Goal: Task Accomplishment & Management: Complete application form

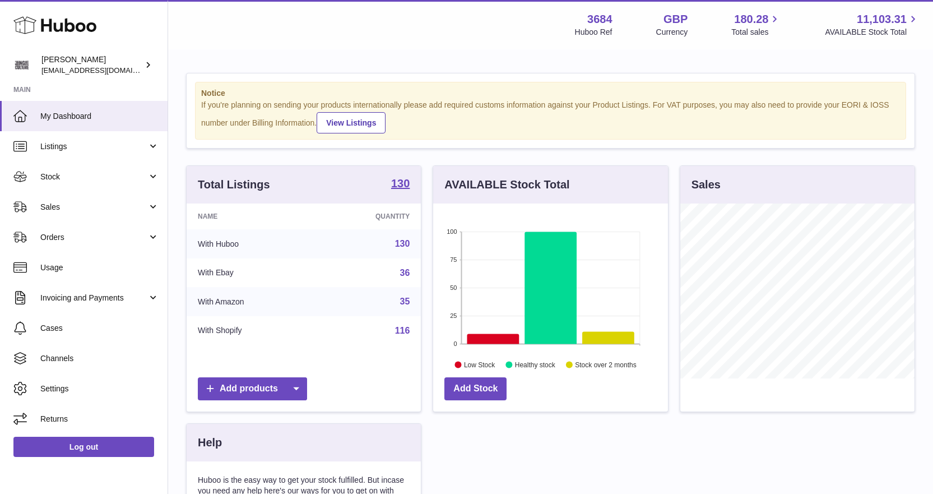
scroll to position [175, 235]
click at [83, 175] on span "Stock" at bounding box center [93, 176] width 107 height 11
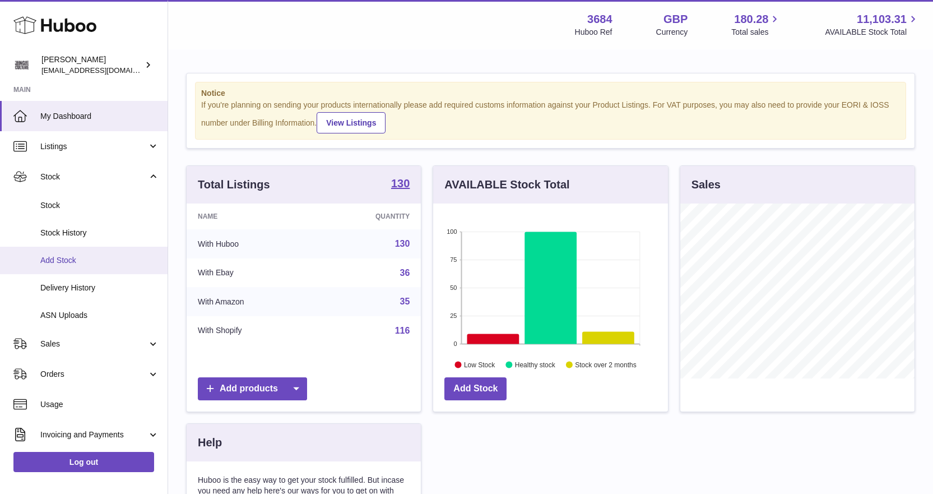
click at [67, 258] on span "Add Stock" at bounding box center [99, 260] width 119 height 11
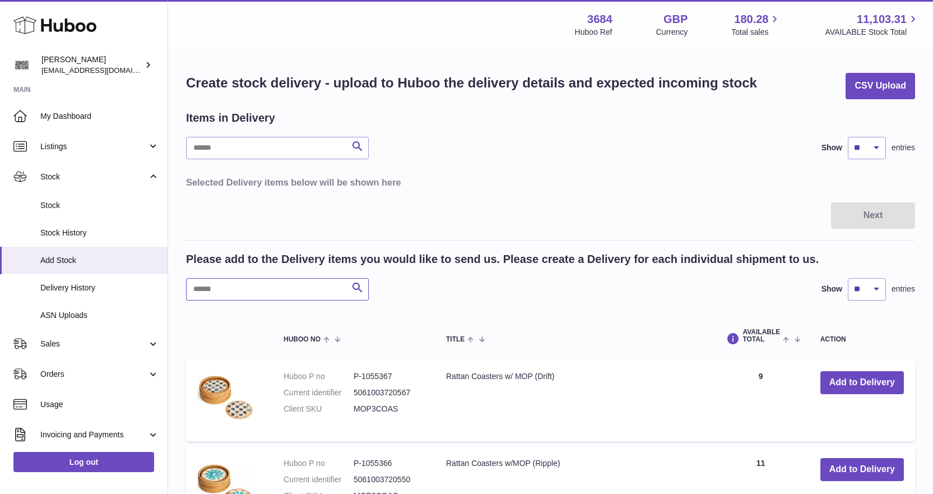
click at [234, 295] on input "text" at bounding box center [277, 289] width 183 height 22
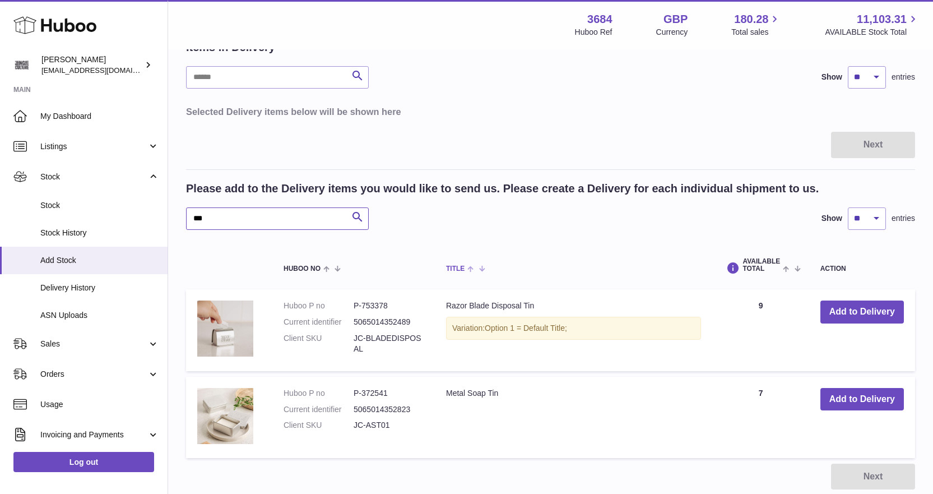
scroll to position [155, 0]
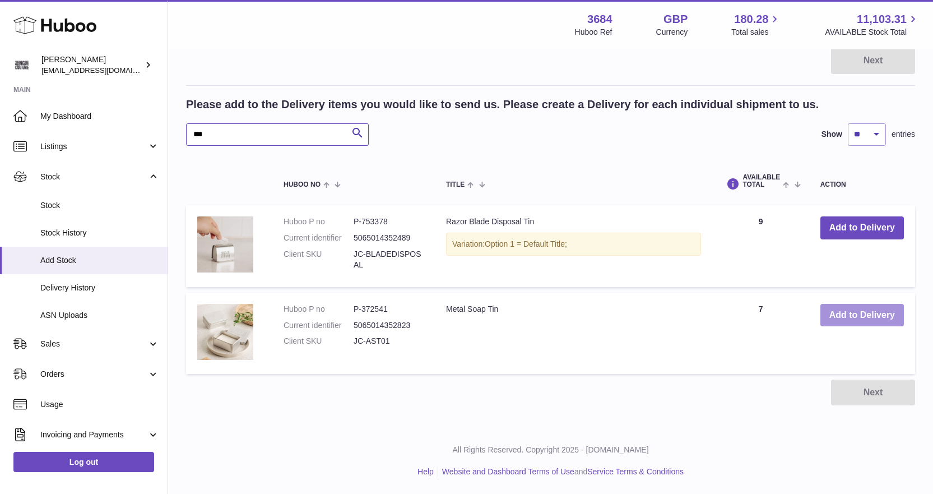
type input "***"
click at [858, 310] on button "Add to Delivery" at bounding box center [861, 315] width 83 height 23
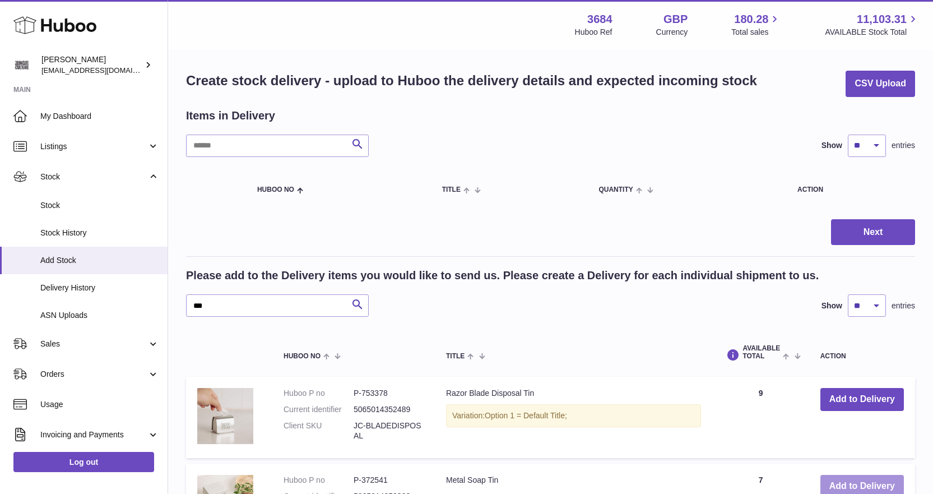
scroll to position [0, 0]
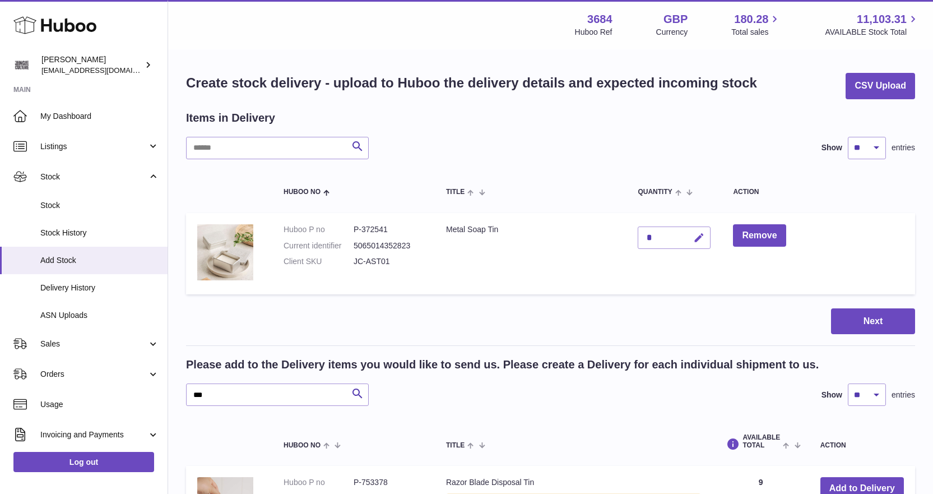
click at [699, 238] on icon "button" at bounding box center [699, 238] width 12 height 12
type input "**"
click at [704, 244] on button "submit" at bounding box center [697, 238] width 21 height 18
click at [215, 393] on input "***" at bounding box center [277, 394] width 183 height 22
type input "*"
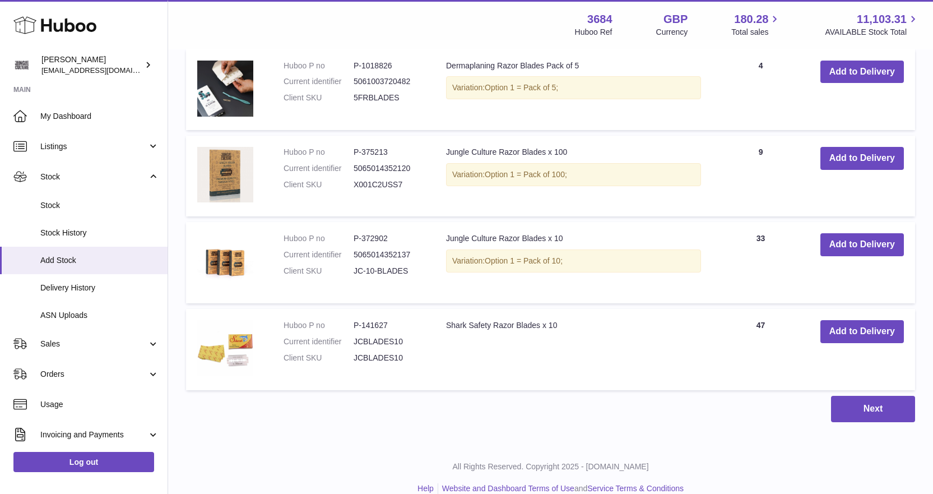
scroll to position [504, 0]
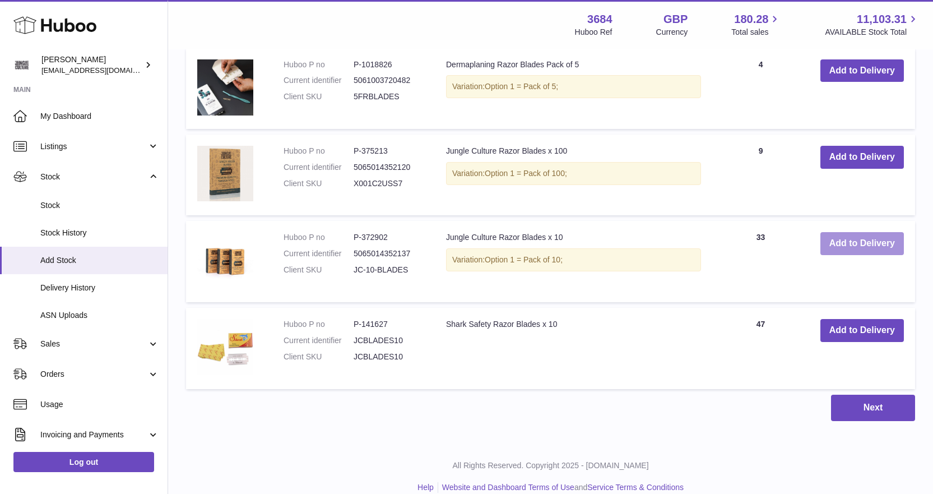
type input "******"
click at [833, 245] on button "Add to Delivery" at bounding box center [861, 243] width 83 height 23
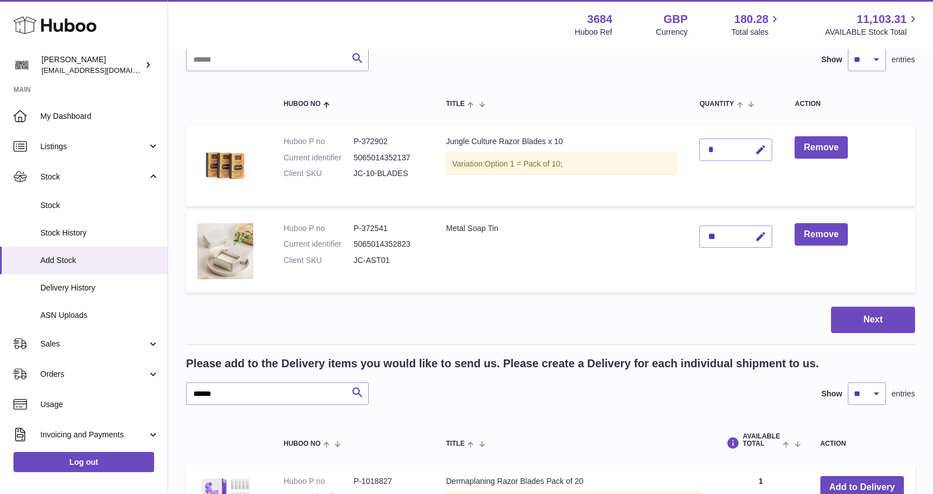
scroll to position [87, 0]
click at [767, 149] on icon "button" at bounding box center [761, 151] width 12 height 12
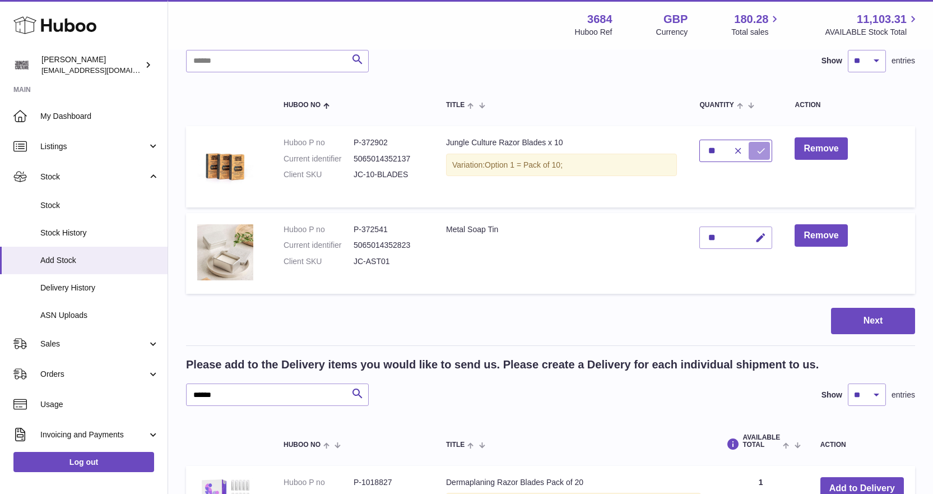
type input "**"
click at [763, 152] on icon "submit" at bounding box center [761, 151] width 10 height 10
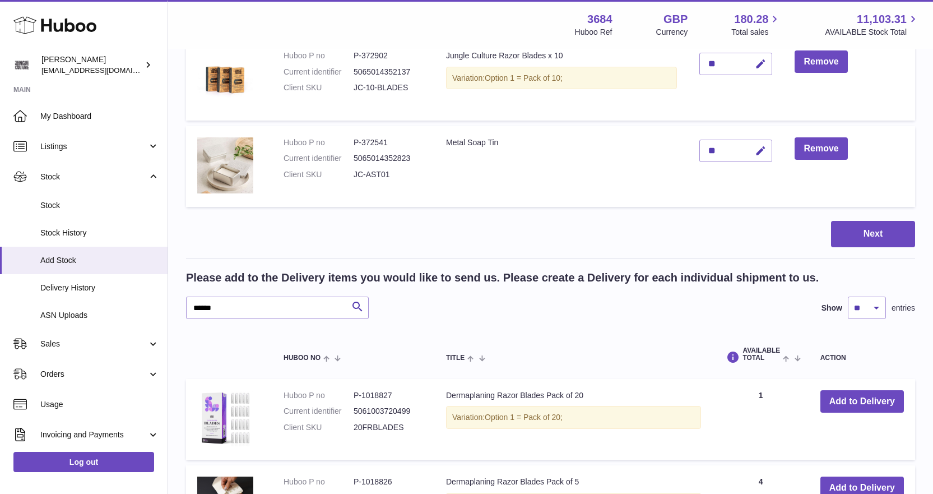
scroll to position [255, 0]
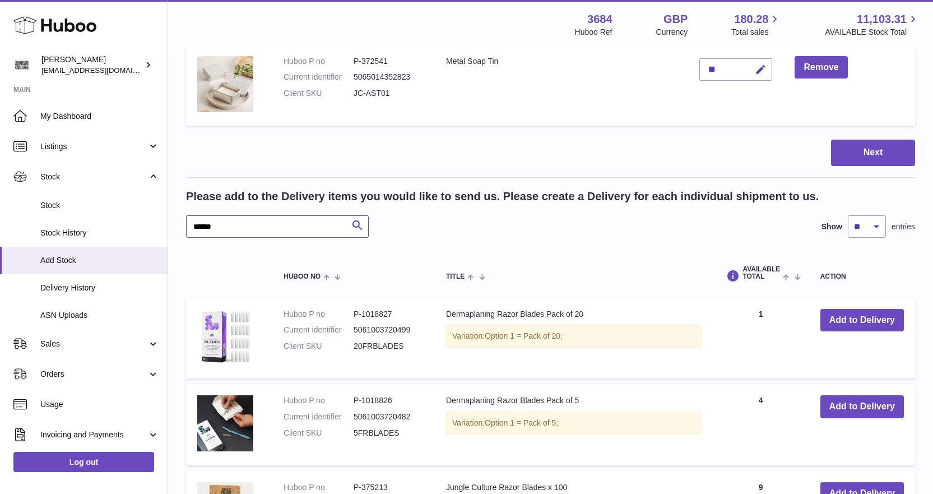
drag, startPoint x: 235, startPoint y: 229, endPoint x: 190, endPoint y: 223, distance: 45.8
click at [190, 223] on input "******" at bounding box center [277, 226] width 183 height 22
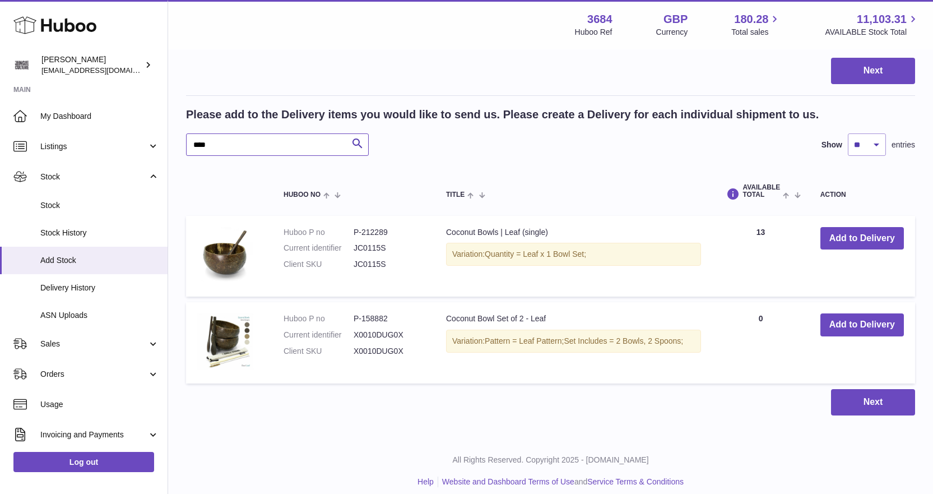
scroll to position [347, 0]
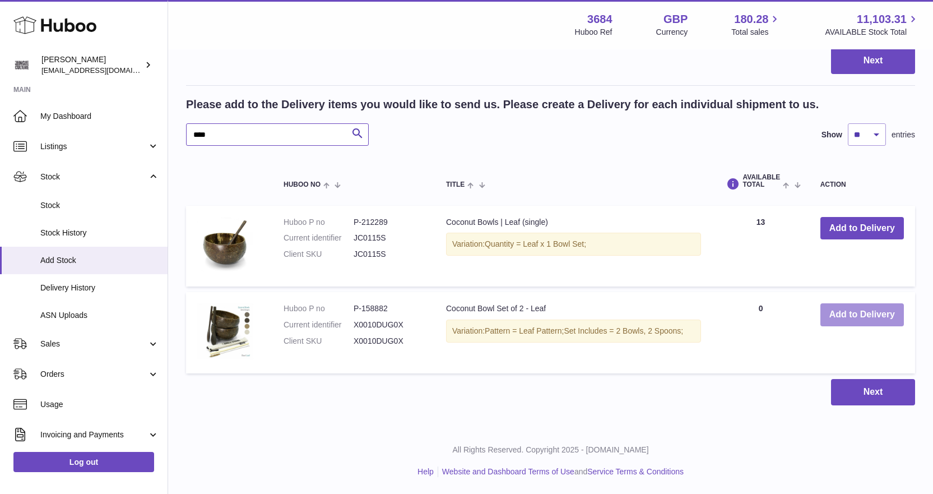
type input "****"
click at [851, 317] on button "Add to Delivery" at bounding box center [861, 314] width 83 height 23
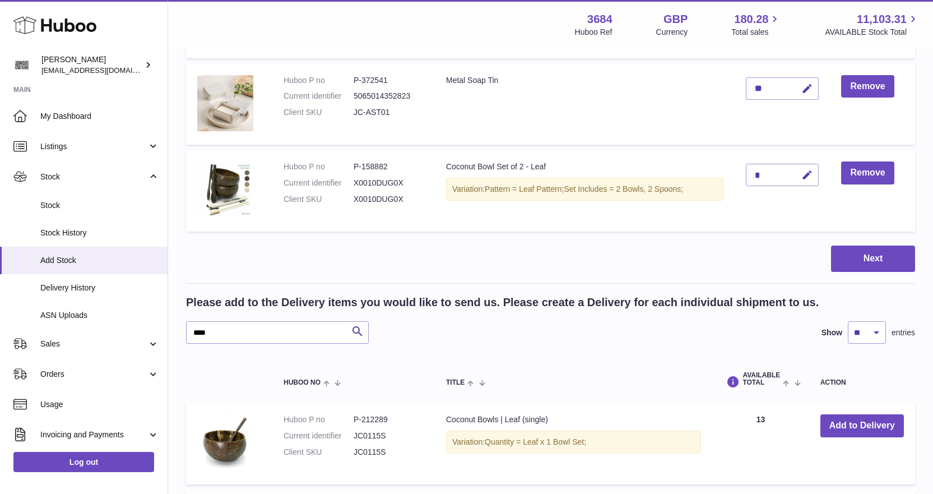
scroll to position [235, 0]
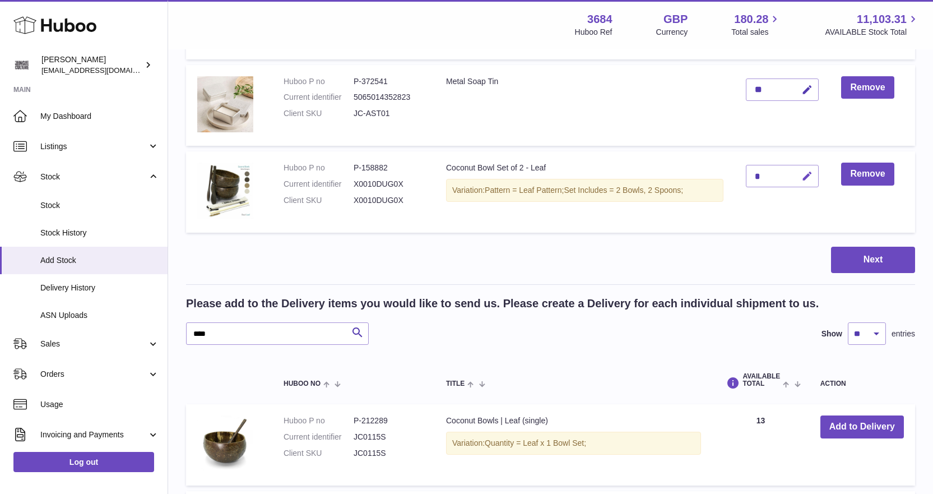
click at [813, 177] on icon "button" at bounding box center [807, 176] width 12 height 12
type input "*"
click at [805, 176] on icon "submit" at bounding box center [807, 176] width 10 height 10
drag, startPoint x: 235, startPoint y: 330, endPoint x: 185, endPoint y: 327, distance: 49.4
click at [185, 327] on div "Create stock delivery - upload to Huboo the delivery details and expected incom…" at bounding box center [550, 221] width 765 height 811
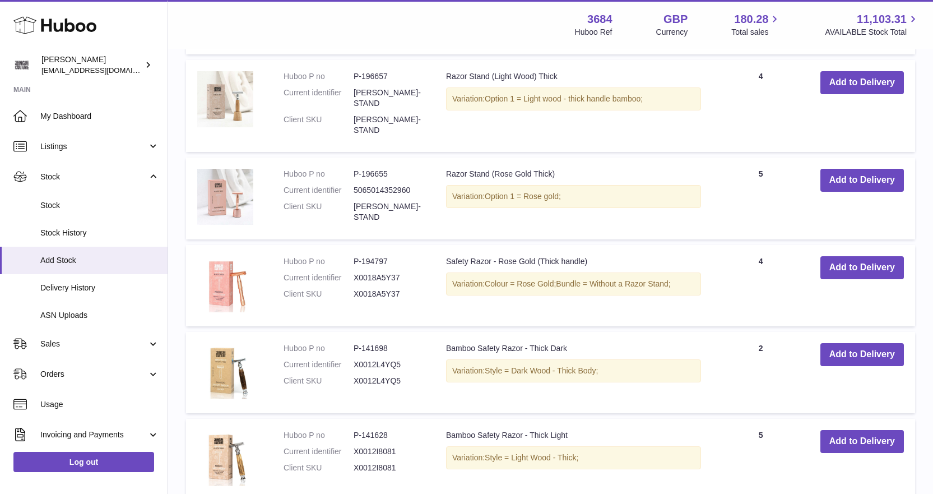
scroll to position [683, 0]
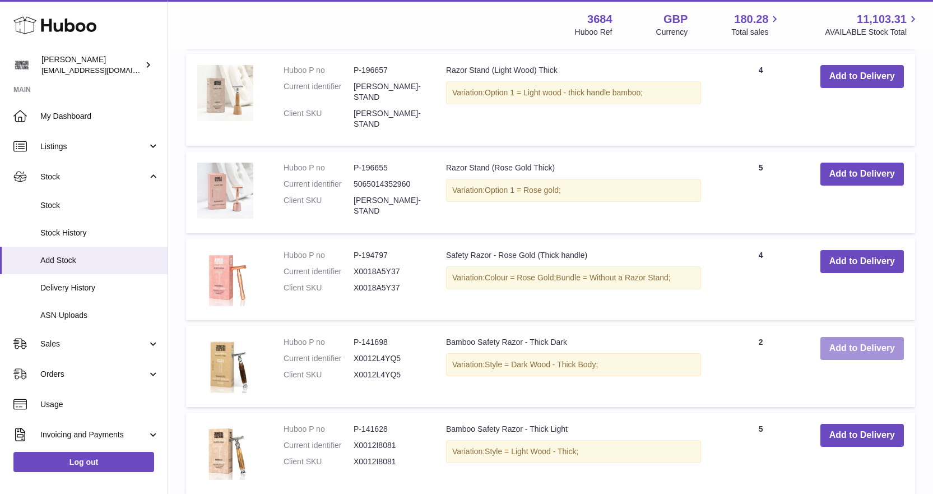
type input "*****"
click at [849, 337] on button "Add to Delivery" at bounding box center [861, 348] width 83 height 23
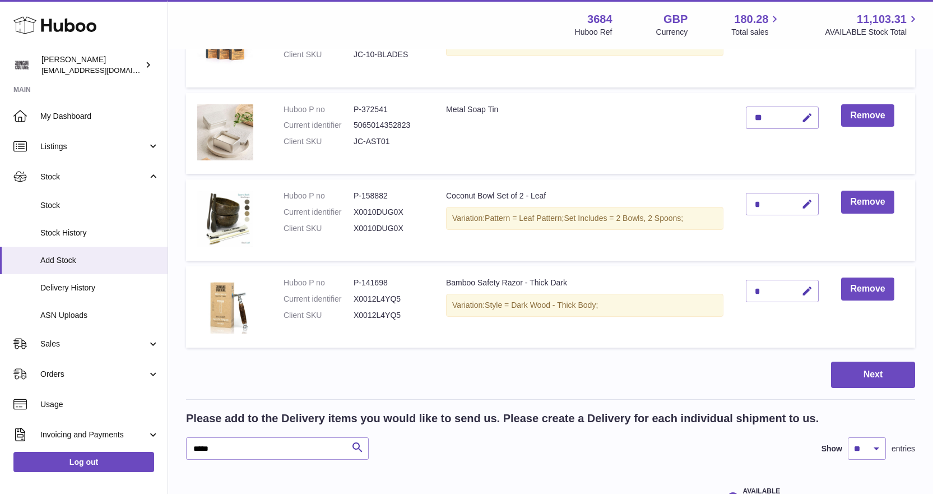
scroll to position [210, 0]
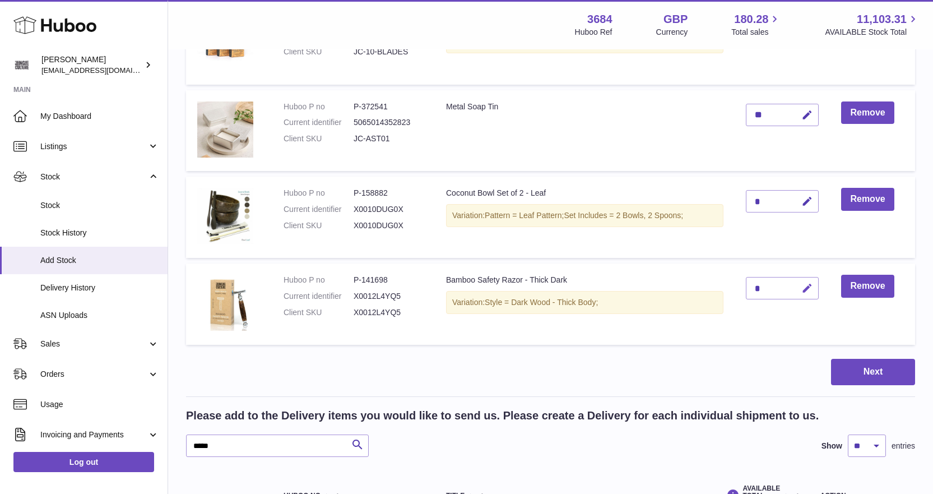
click at [806, 289] on icon "button" at bounding box center [807, 288] width 12 height 12
click at [798, 277] on input "*" at bounding box center [782, 288] width 73 height 22
type input "*"
click at [806, 286] on icon "submit" at bounding box center [807, 288] width 10 height 10
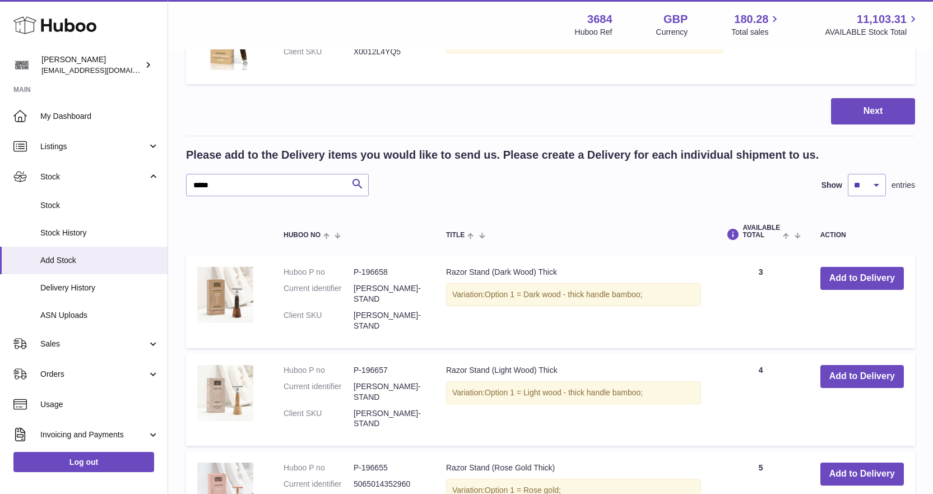
scroll to position [490, 0]
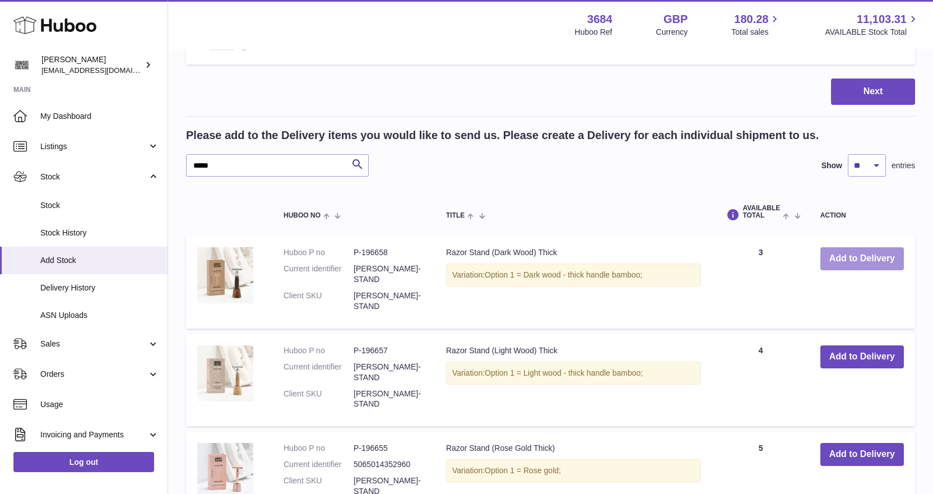
click at [868, 261] on button "Add to Delivery" at bounding box center [861, 258] width 83 height 23
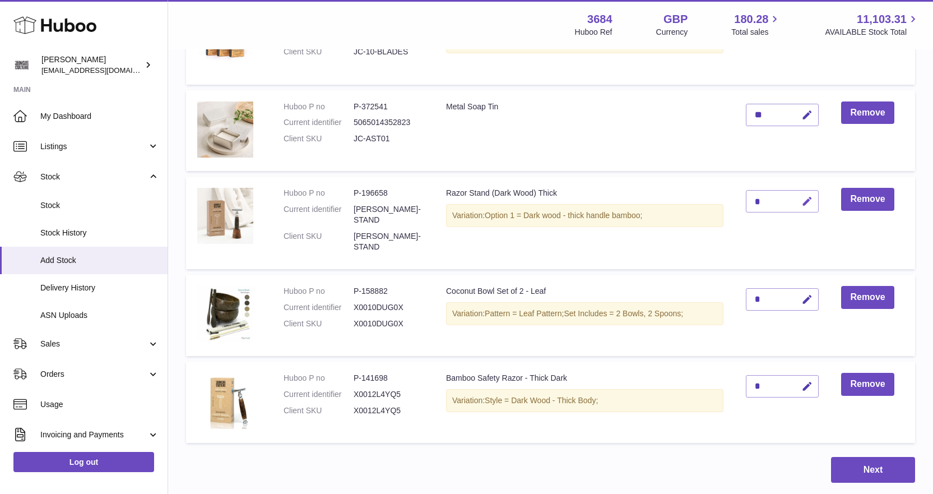
scroll to position [184, 0]
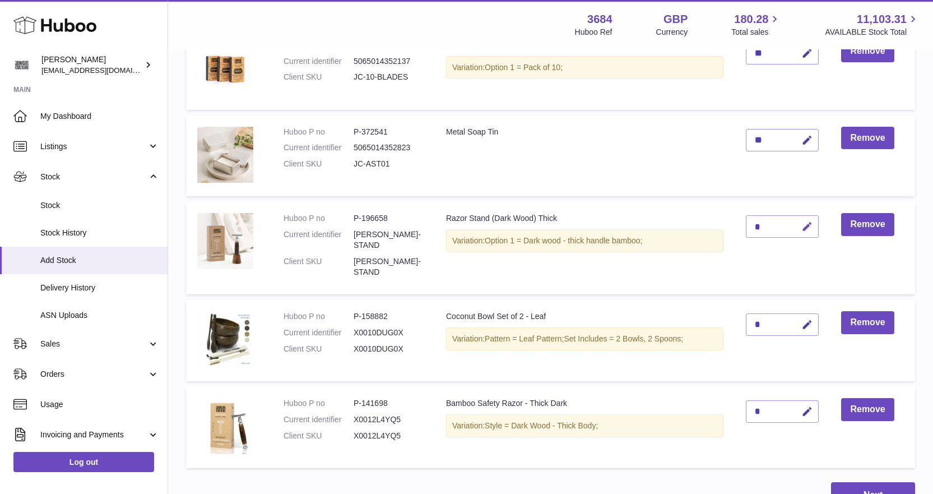
click at [809, 225] on icon "button" at bounding box center [807, 227] width 12 height 12
type input "*"
click at [808, 225] on icon "submit" at bounding box center [807, 226] width 10 height 10
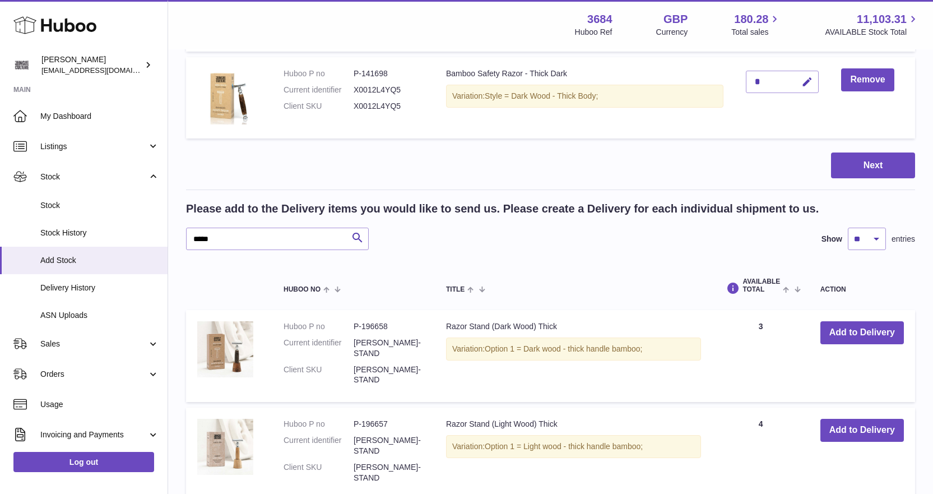
scroll to position [521, 0]
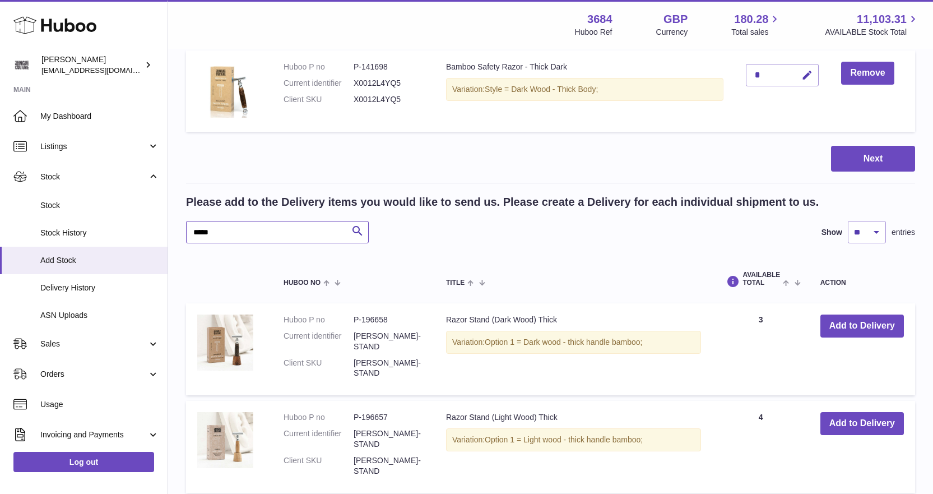
drag, startPoint x: 224, startPoint y: 221, endPoint x: 187, endPoint y: 218, distance: 36.5
click at [187, 221] on input "*****" at bounding box center [277, 232] width 183 height 22
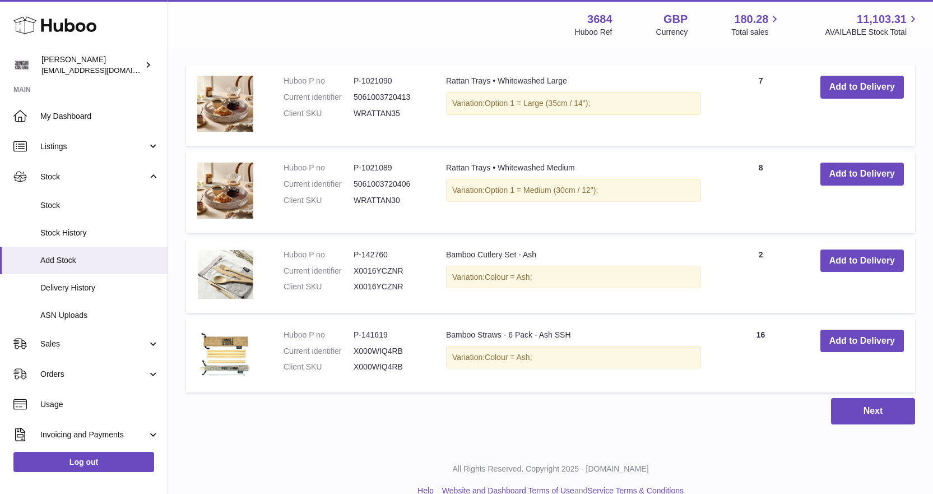
scroll to position [767, 0]
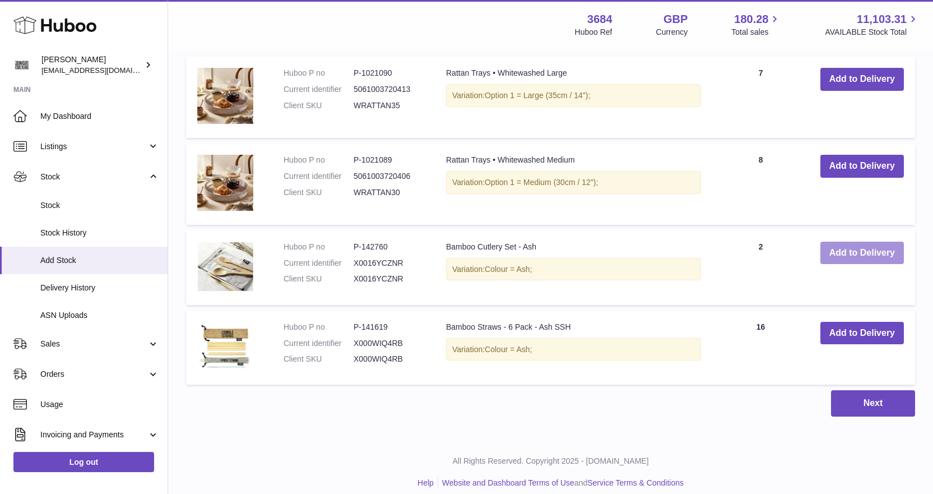
type input "***"
click at [856, 243] on button "Add to Delivery" at bounding box center [861, 252] width 83 height 23
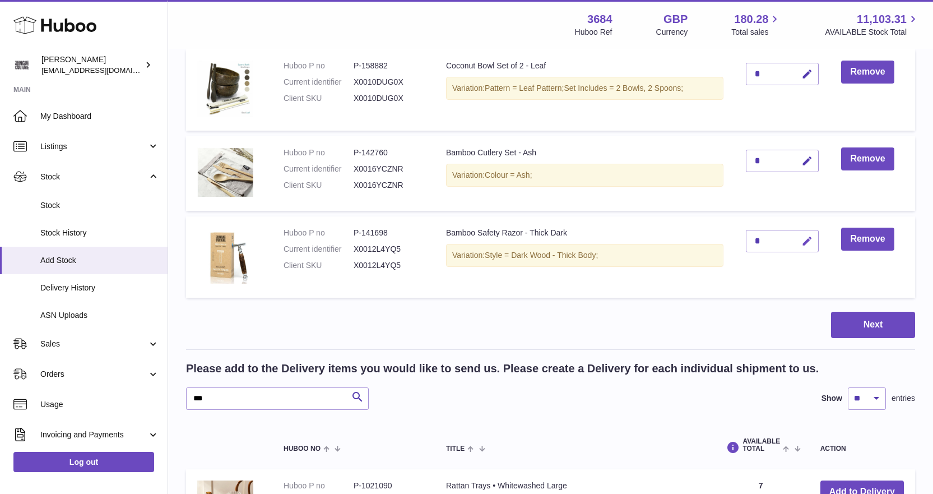
scroll to position [399, 0]
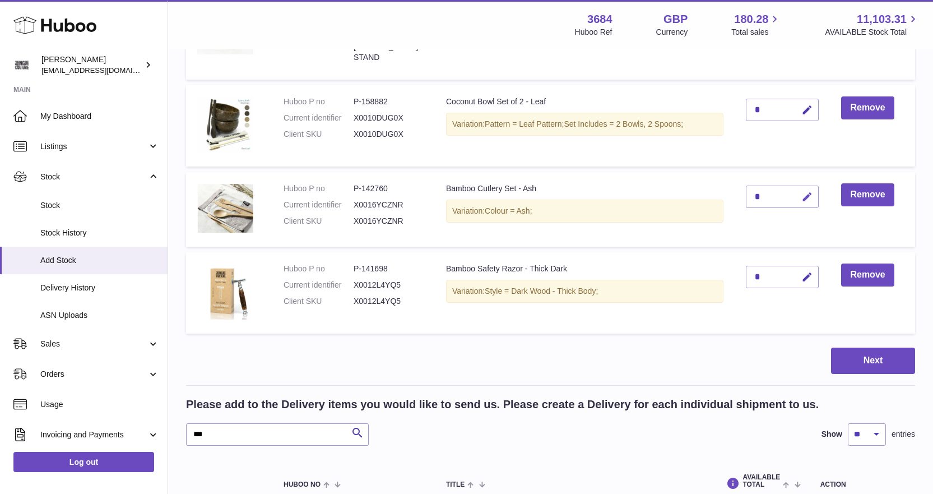
click at [813, 191] on icon "button" at bounding box center [807, 197] width 12 height 12
type input "*"
click at [812, 192] on icon "submit" at bounding box center [807, 197] width 10 height 10
drag, startPoint x: 235, startPoint y: 426, endPoint x: 194, endPoint y: 417, distance: 41.5
click at [194, 423] on input "***" at bounding box center [277, 434] width 183 height 22
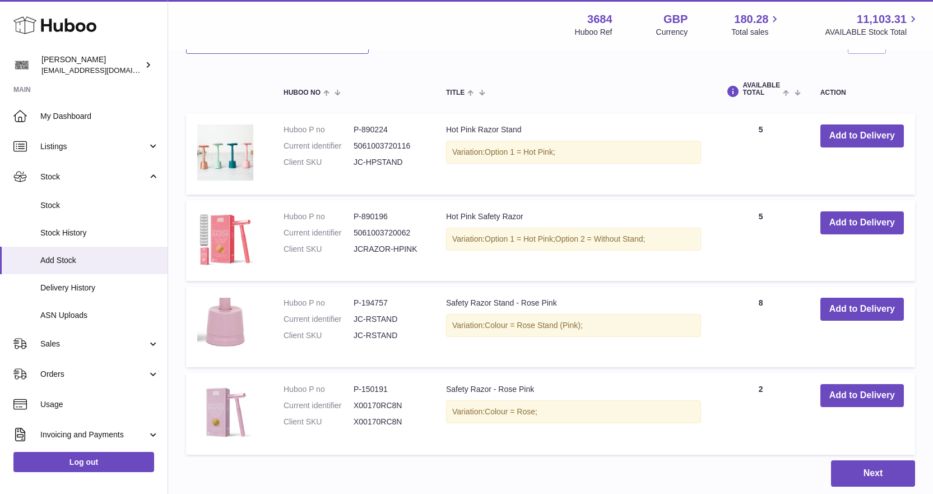
scroll to position [791, 0]
type input "****"
click at [840, 391] on button "Add to Delivery" at bounding box center [861, 394] width 83 height 23
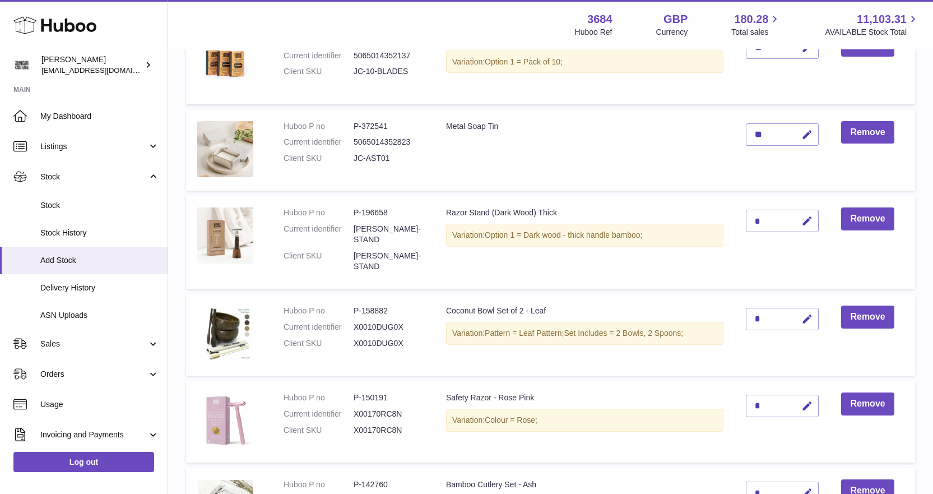
scroll to position [175, 0]
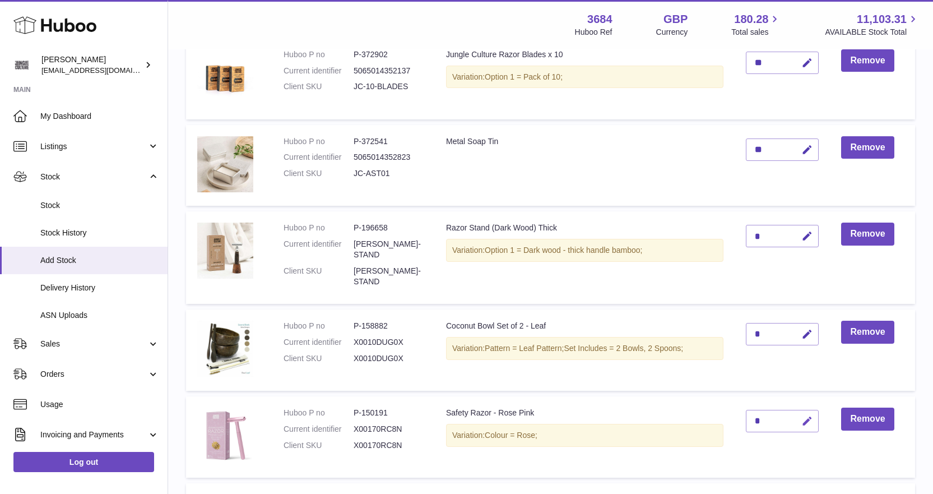
click at [809, 415] on icon "button" at bounding box center [807, 421] width 12 height 12
type input "*"
click at [811, 416] on icon "submit" at bounding box center [807, 421] width 10 height 10
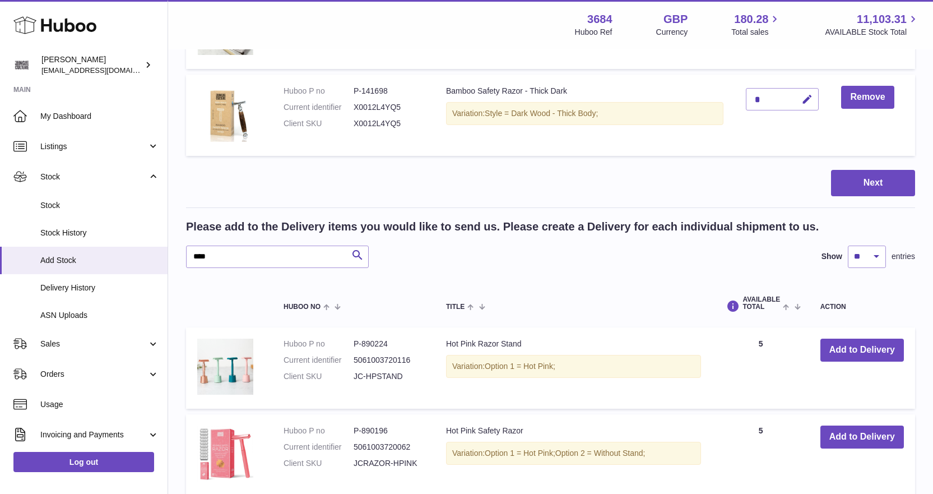
scroll to position [679, 0]
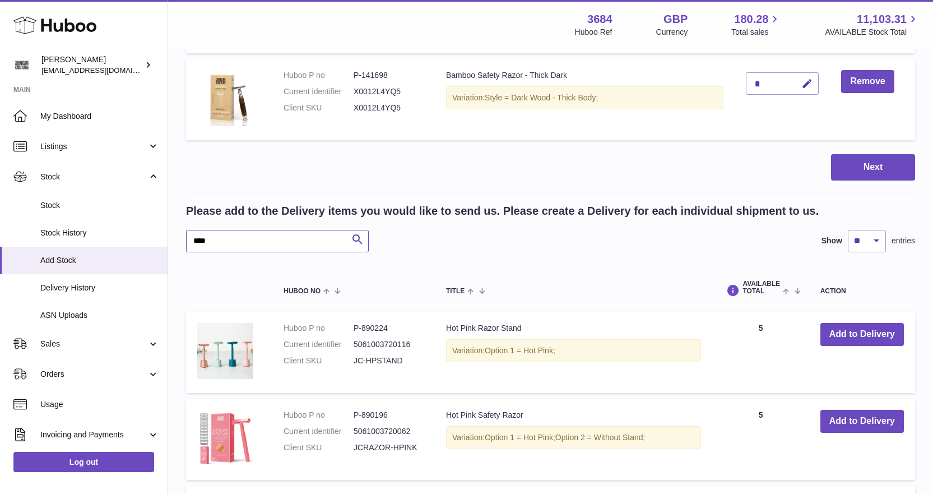
click at [191, 230] on input "****" at bounding box center [277, 241] width 183 height 22
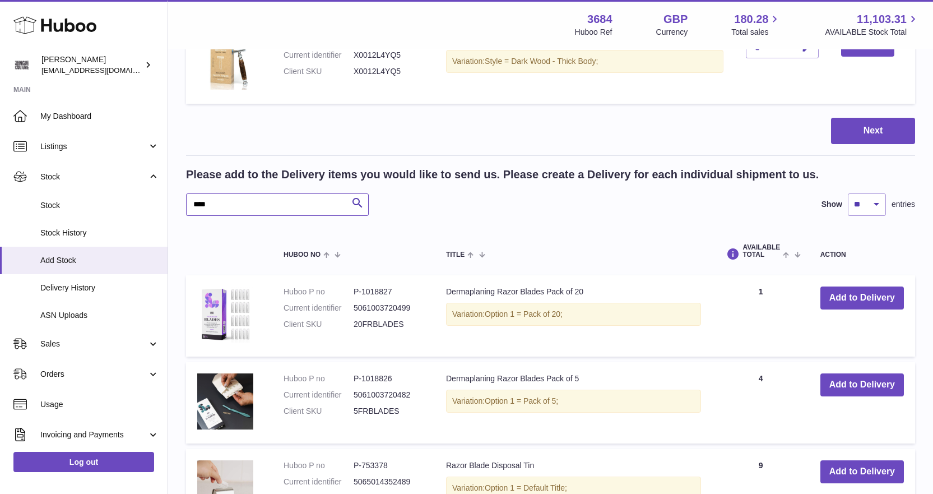
scroll to position [735, 0]
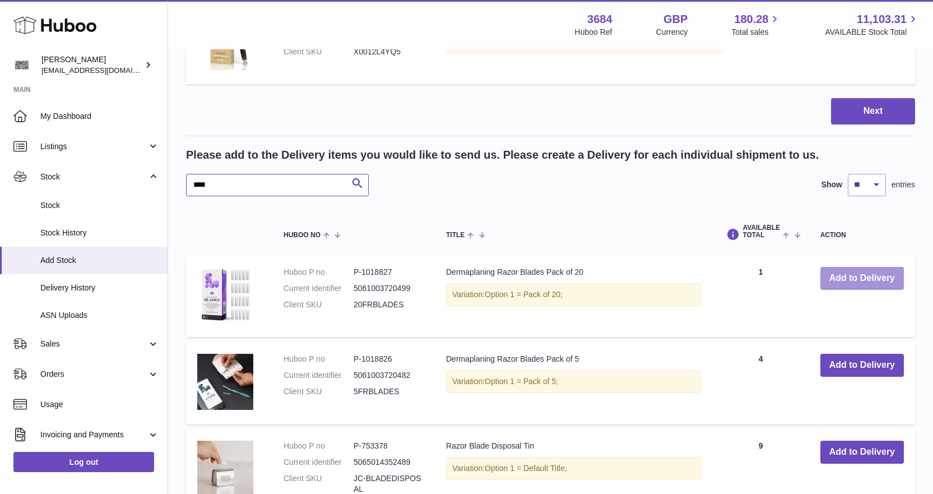
type input "****"
click at [843, 267] on button "Add to Delivery" at bounding box center [861, 278] width 83 height 23
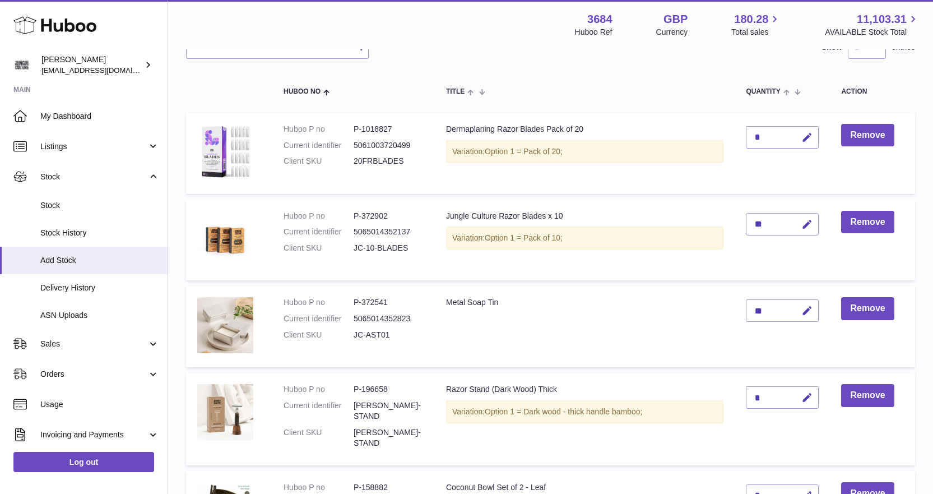
scroll to position [94, 0]
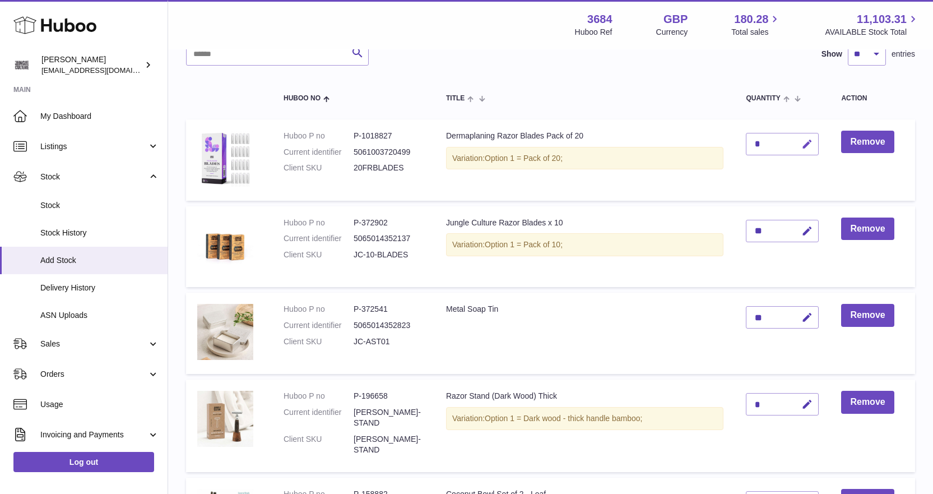
click at [802, 146] on icon "button" at bounding box center [807, 144] width 12 height 12
type input "*"
click at [807, 146] on icon "submit" at bounding box center [807, 144] width 10 height 10
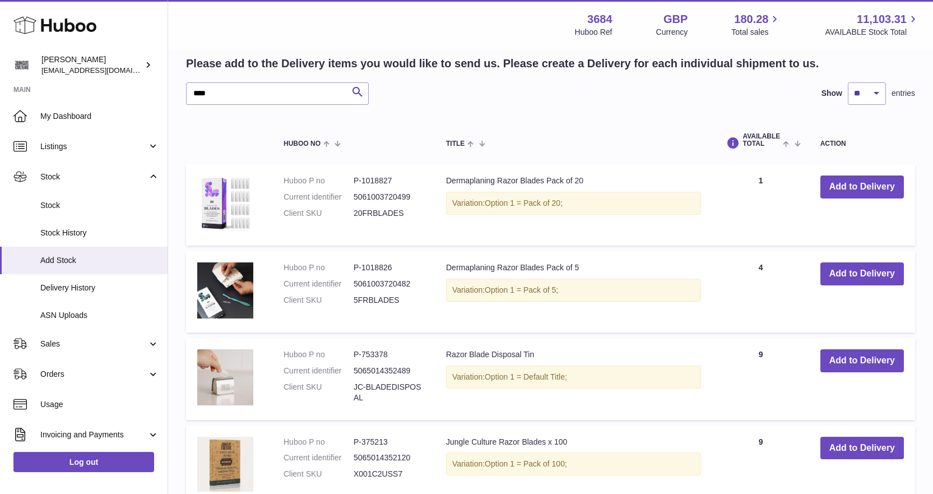
scroll to position [822, 0]
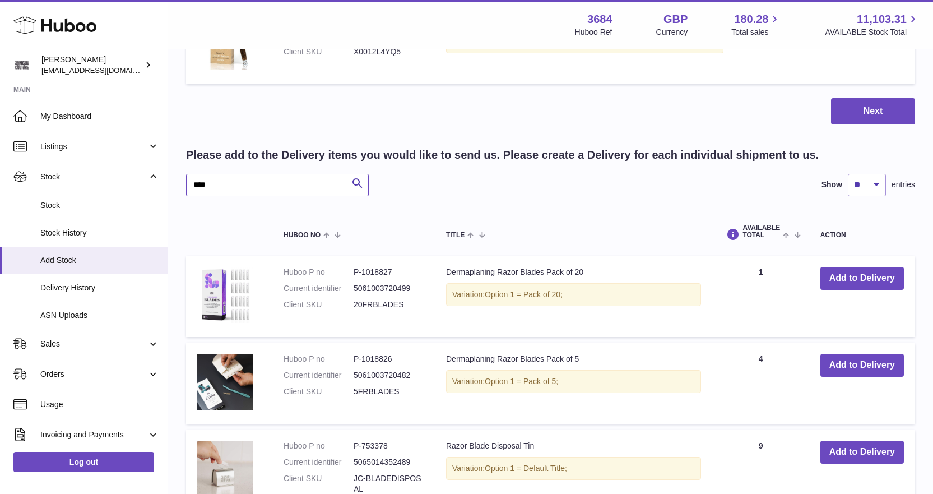
drag, startPoint x: 234, startPoint y: 169, endPoint x: 194, endPoint y: 168, distance: 39.8
click at [194, 174] on input "****" at bounding box center [277, 185] width 183 height 22
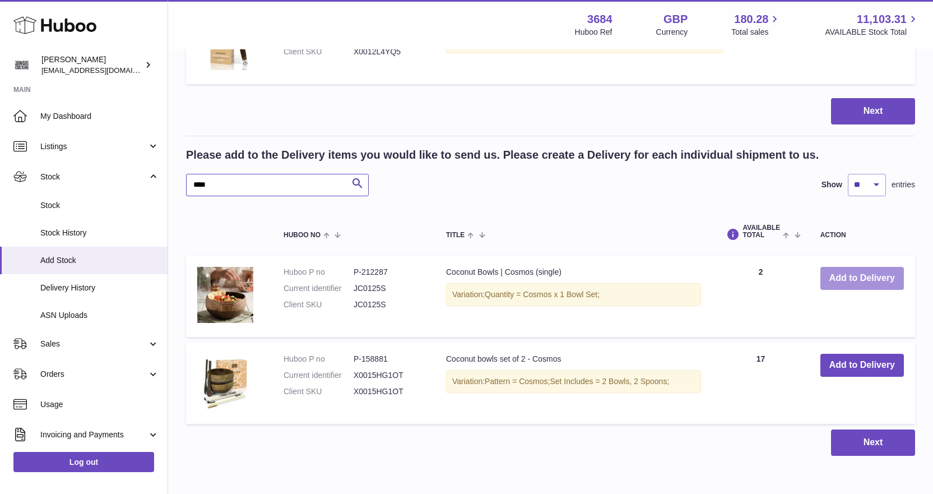
type input "****"
click at [838, 267] on button "Add to Delivery" at bounding box center [861, 278] width 83 height 23
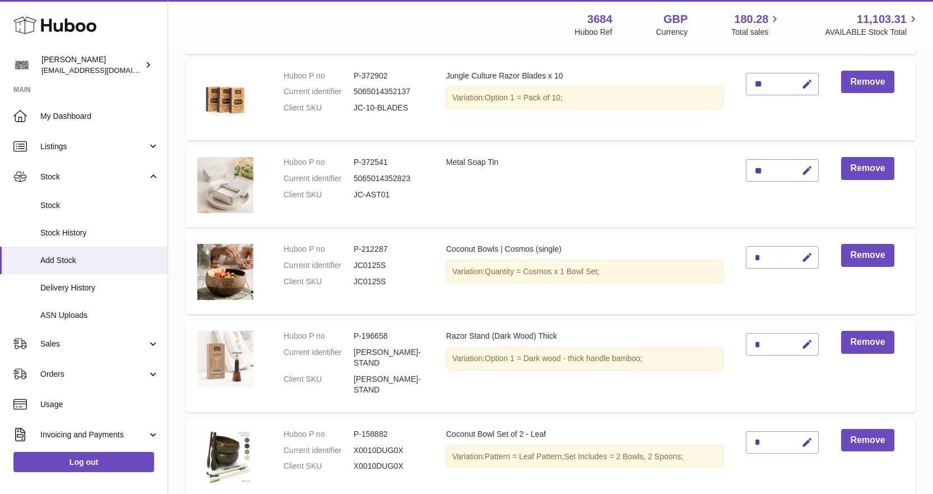
scroll to position [236, 0]
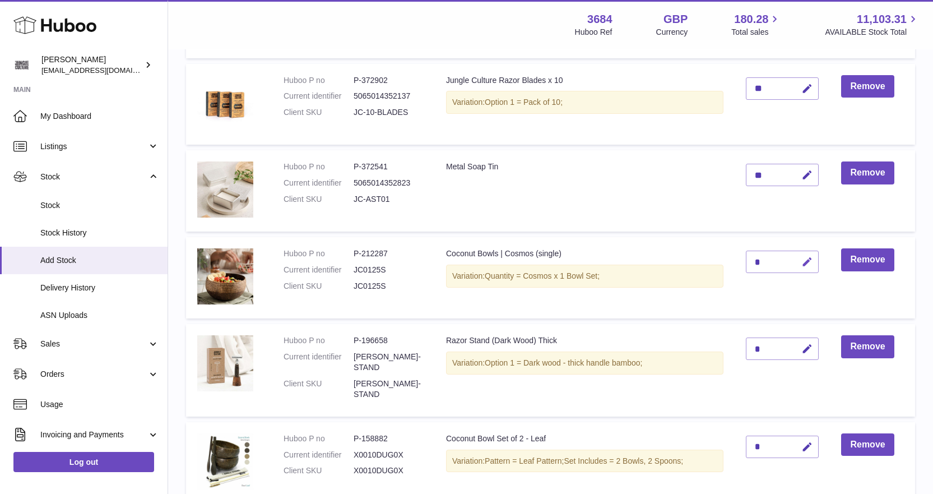
click at [809, 264] on icon "button" at bounding box center [807, 262] width 12 height 12
type input "*"
click at [807, 265] on icon "submit" at bounding box center [807, 262] width 10 height 10
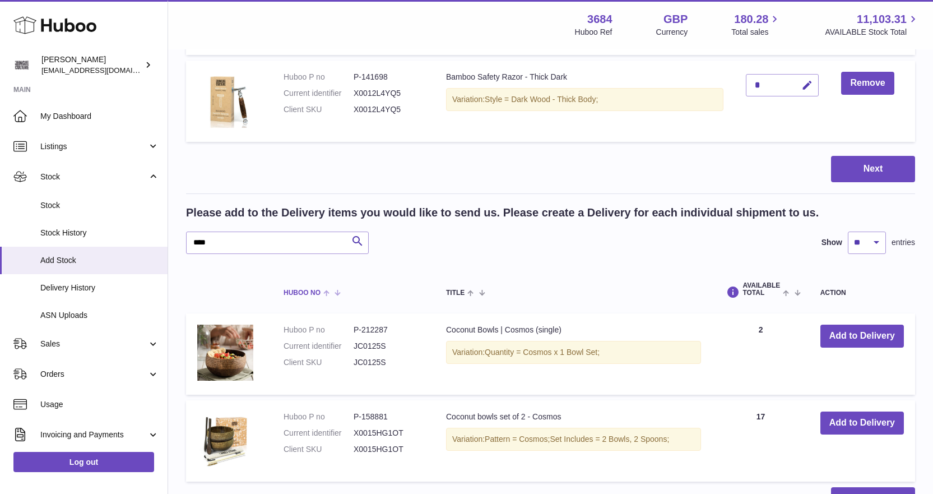
scroll to position [852, 0]
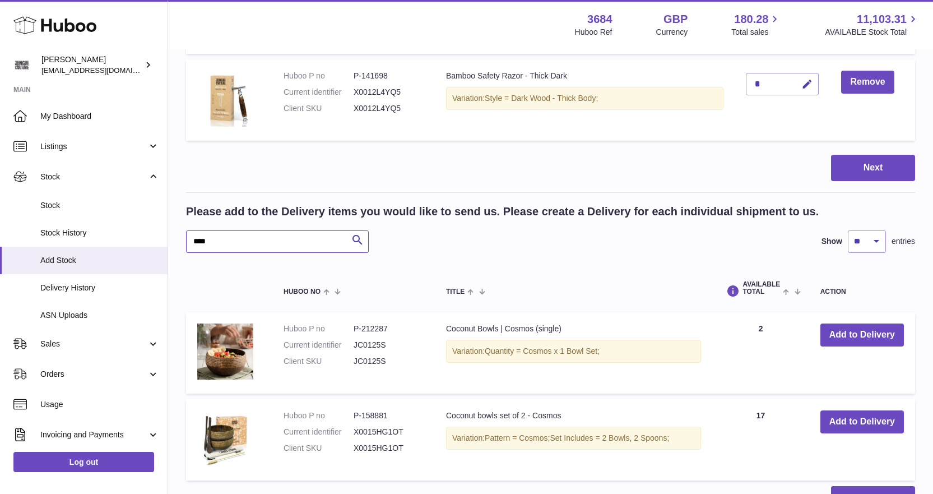
drag, startPoint x: 234, startPoint y: 228, endPoint x: 197, endPoint y: 226, distance: 37.6
click at [197, 230] on input "****" at bounding box center [277, 241] width 183 height 22
type input "*"
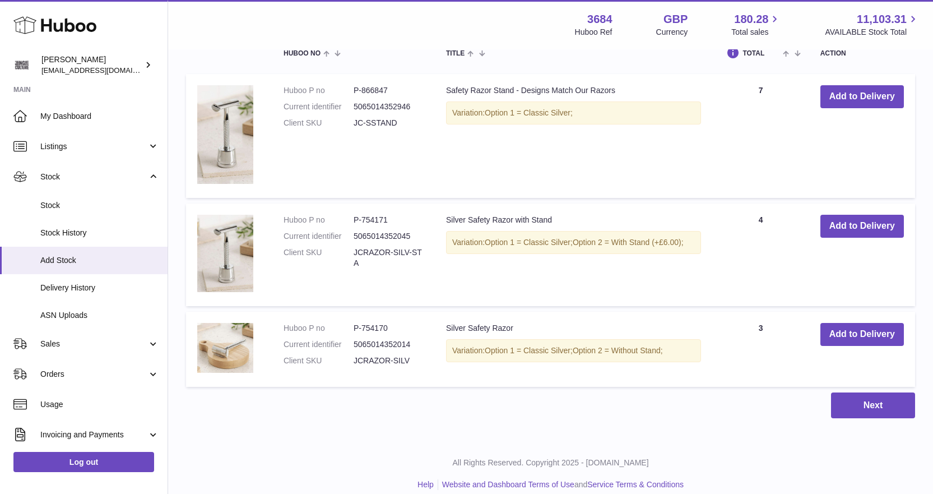
scroll to position [1093, 0]
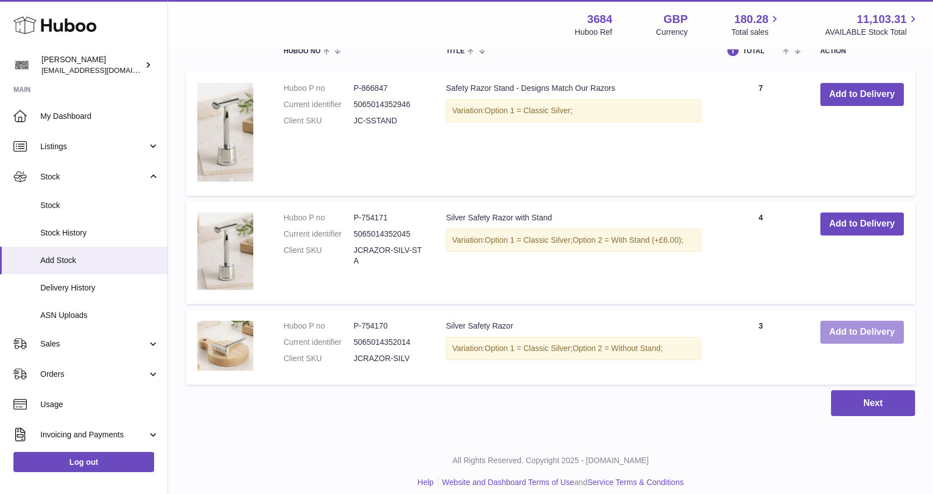
type input "******"
click at [870, 323] on button "Add to Delivery" at bounding box center [861, 331] width 83 height 23
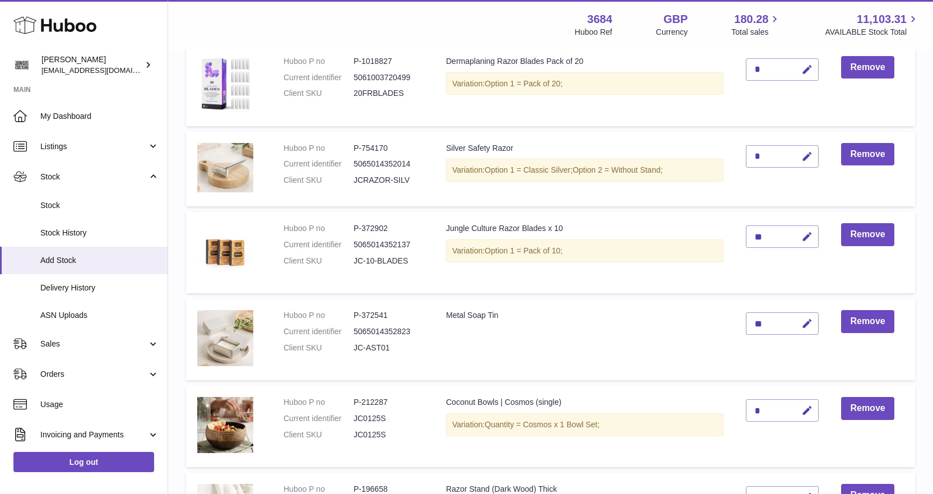
scroll to position [108, 0]
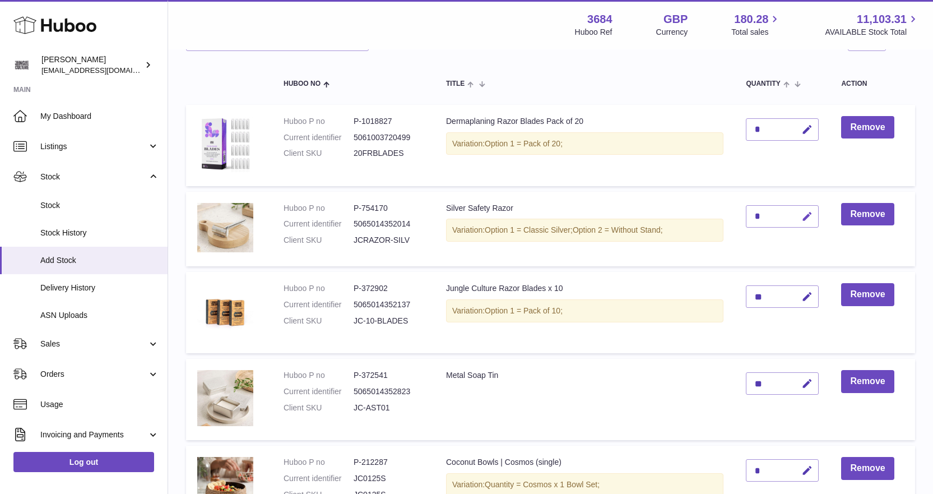
click at [810, 216] on icon "button" at bounding box center [807, 217] width 12 height 12
type input "*"
click at [810, 216] on icon "submit" at bounding box center [807, 216] width 10 height 10
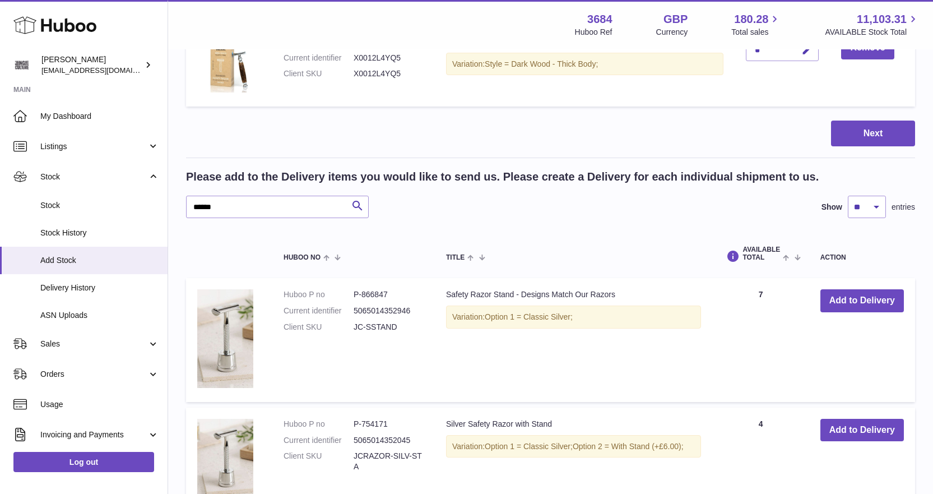
scroll to position [1061, 0]
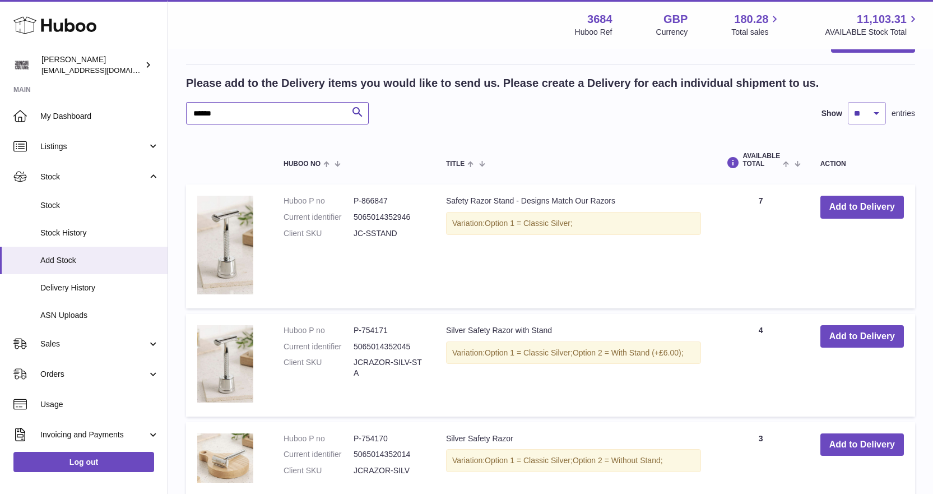
drag, startPoint x: 221, startPoint y: 105, endPoint x: 193, endPoint y: 101, distance: 28.3
click at [193, 102] on input "******" at bounding box center [277, 113] width 183 height 22
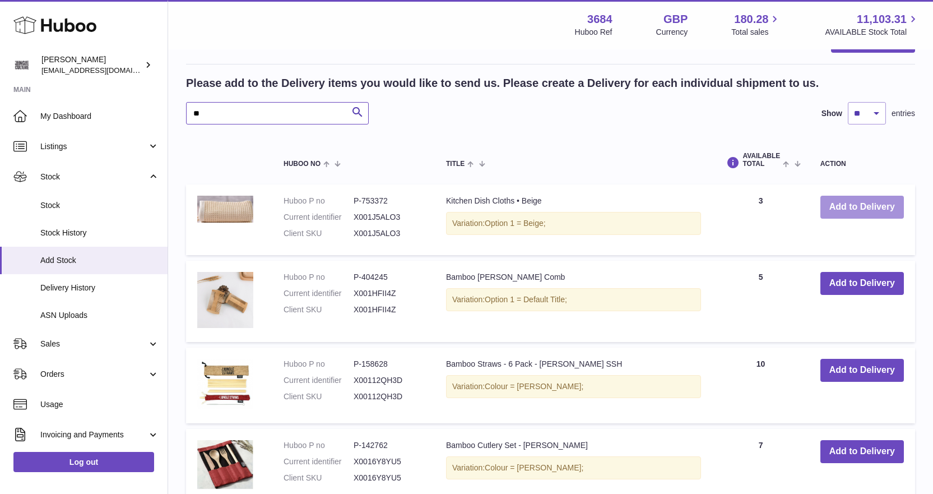
type input "**"
click at [851, 196] on button "Add to Delivery" at bounding box center [861, 207] width 83 height 23
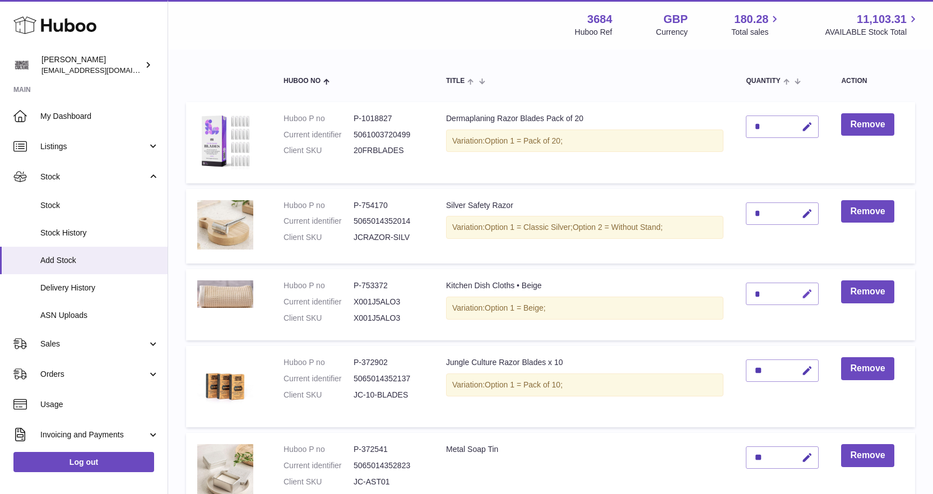
scroll to position [112, 0]
click at [805, 289] on icon "button" at bounding box center [807, 293] width 12 height 12
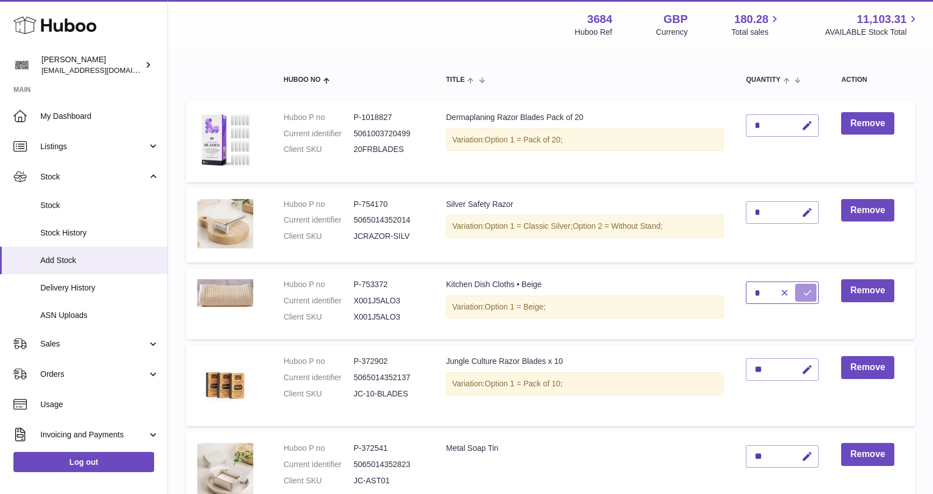
type input "*"
click at [808, 292] on icon "submit" at bounding box center [807, 292] width 10 height 10
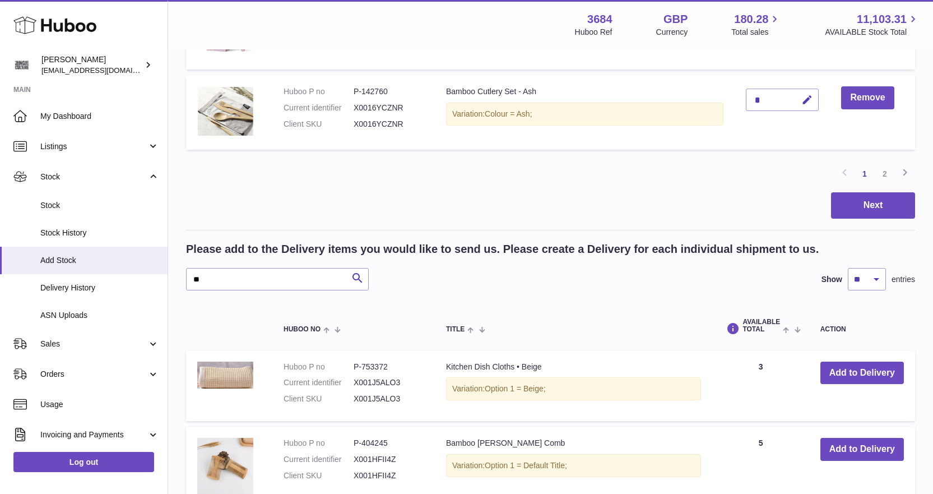
scroll to position [918, 0]
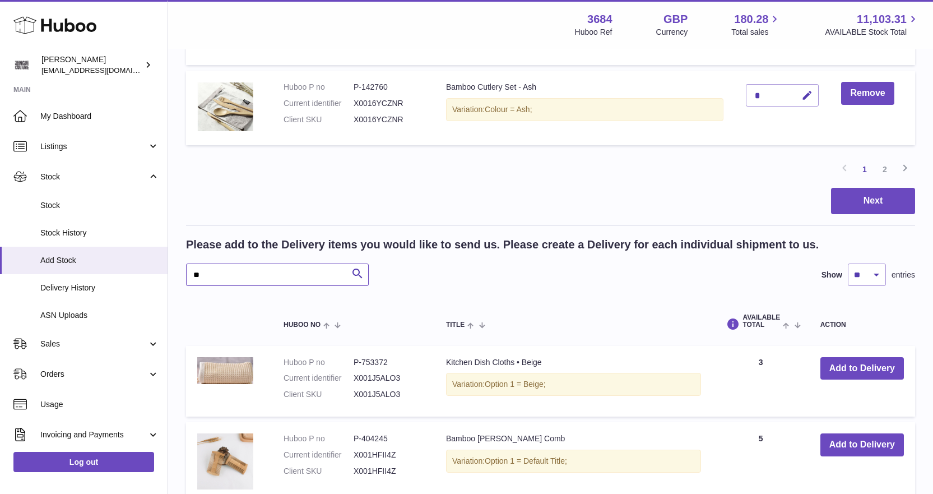
click at [207, 264] on input "**" at bounding box center [277, 274] width 183 height 22
type input "*"
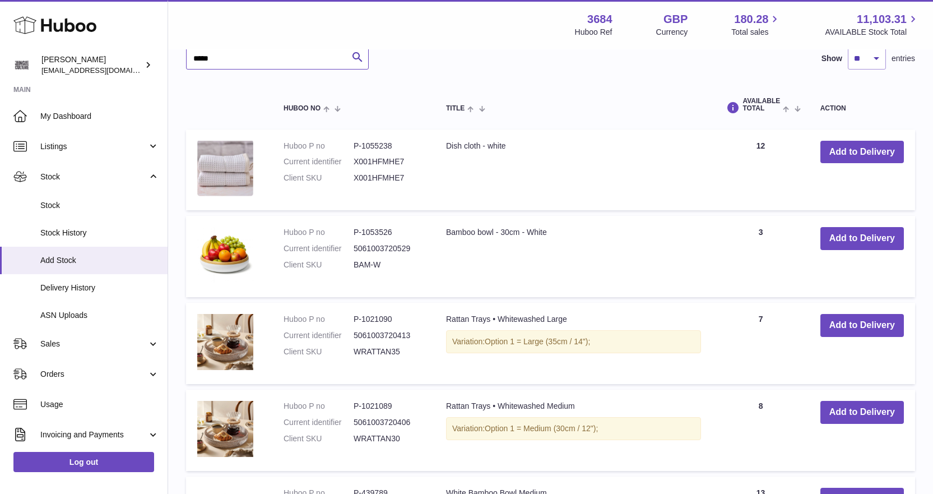
scroll to position [1142, 0]
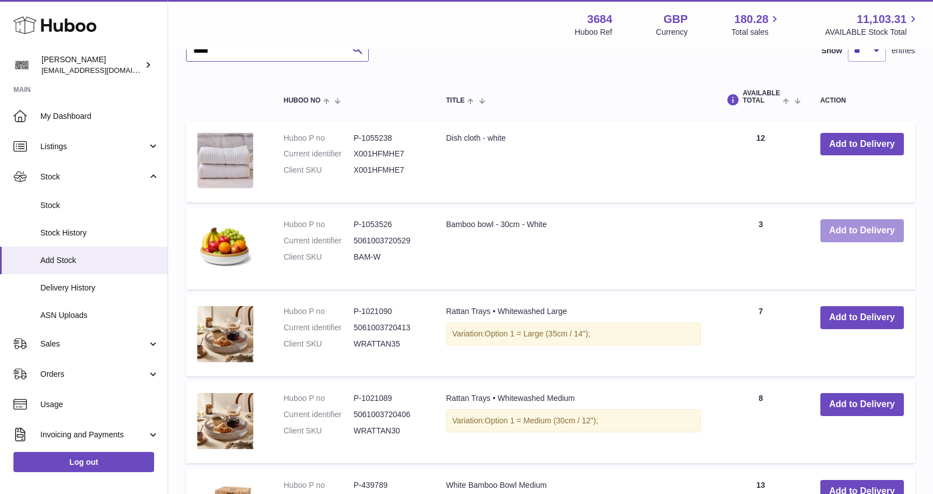
type input "*****"
click at [837, 220] on button "Add to Delivery" at bounding box center [861, 230] width 83 height 23
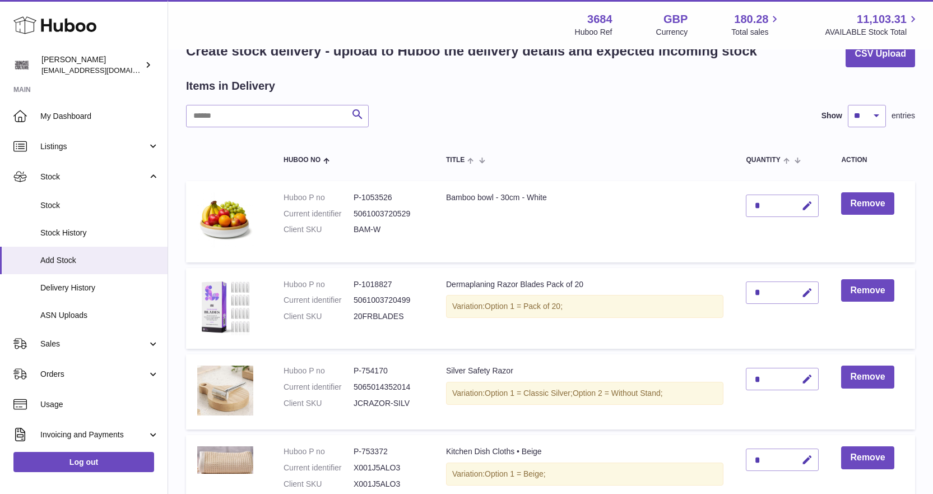
scroll to position [0, 0]
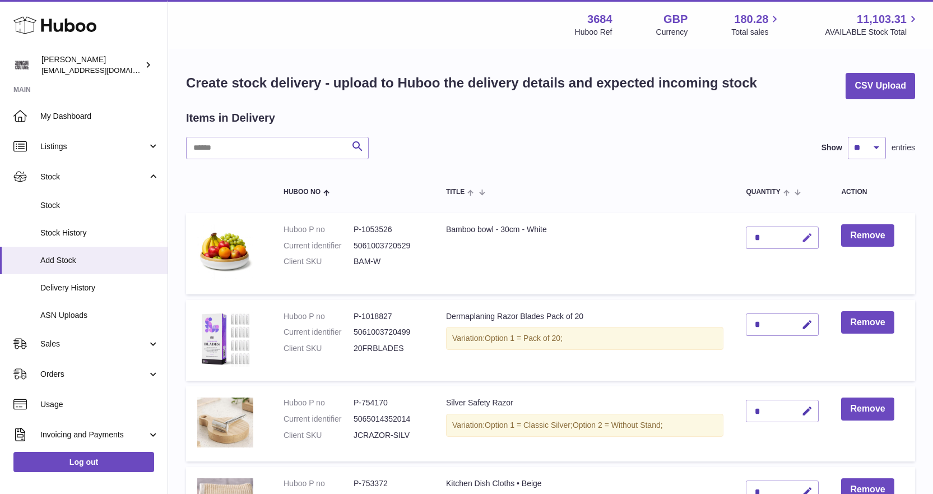
click at [807, 240] on icon "button" at bounding box center [807, 238] width 12 height 12
type input "*"
click at [808, 239] on icon "submit" at bounding box center [807, 238] width 10 height 10
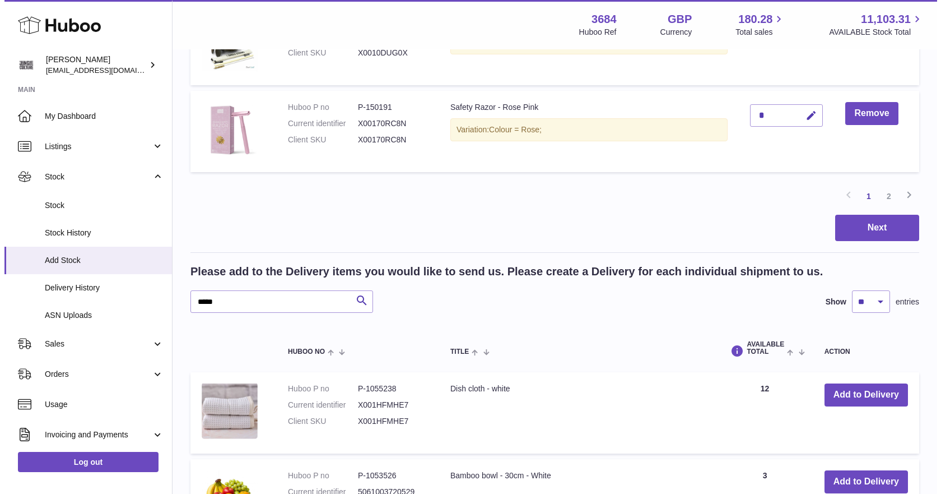
scroll to position [896, 0]
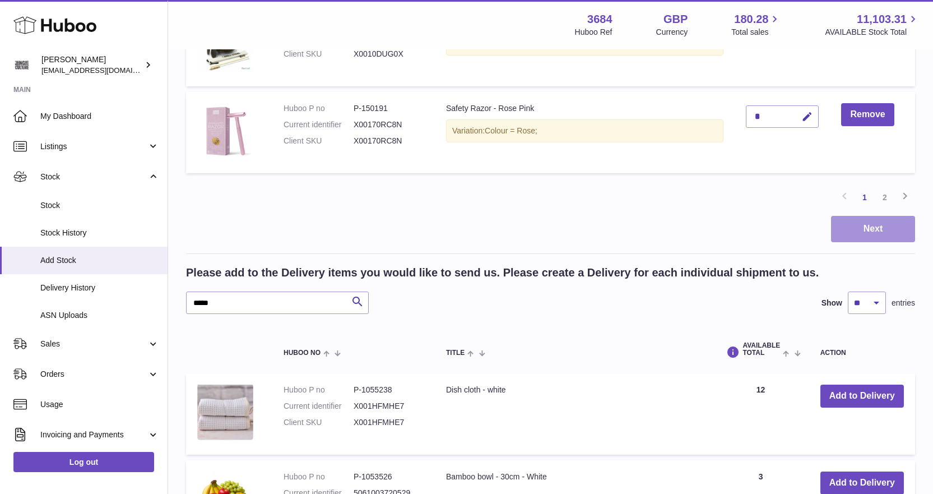
click at [867, 219] on button "Next" at bounding box center [873, 229] width 84 height 26
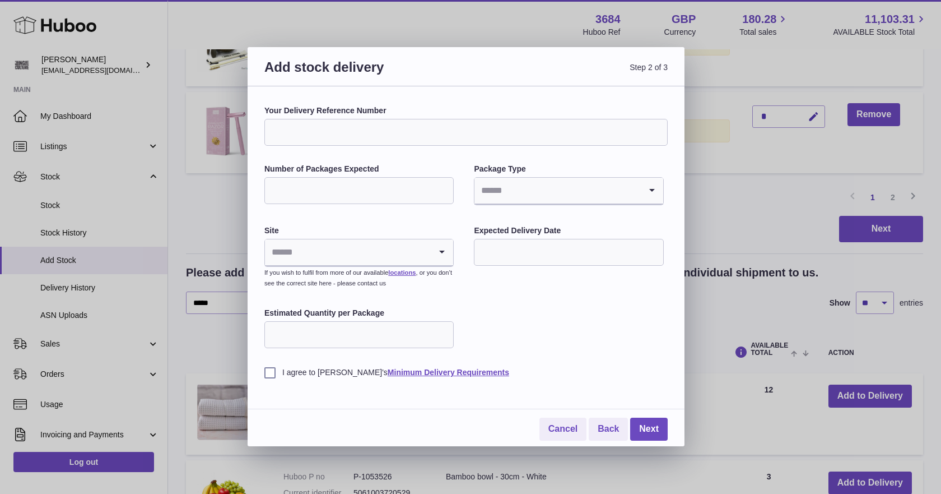
click at [341, 137] on input "Your Delivery Reference Number" at bounding box center [465, 132] width 403 height 27
type input "*******"
click at [318, 187] on input "Number of Packages Expected" at bounding box center [358, 190] width 189 height 27
type input "*"
click at [509, 187] on input "Search for option" at bounding box center [558, 191] width 166 height 26
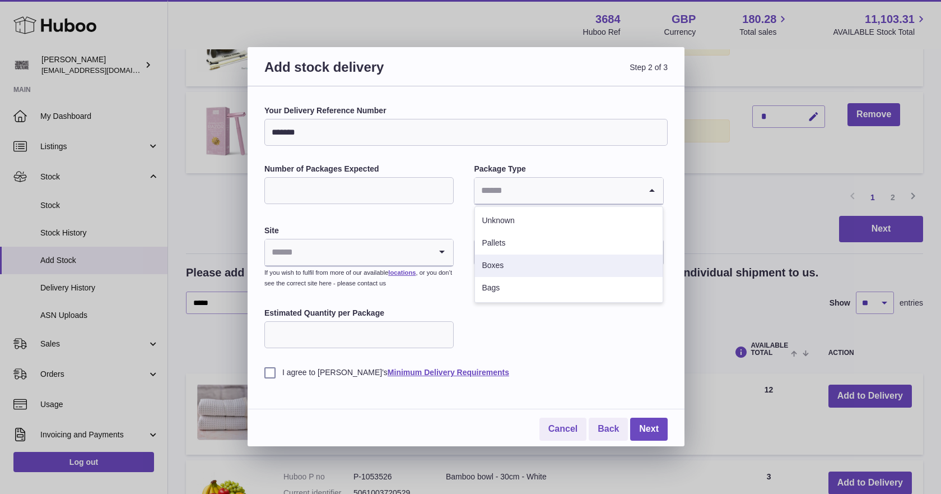
click at [501, 261] on li "Boxes" at bounding box center [568, 265] width 187 height 22
click at [324, 244] on input "Search for option" at bounding box center [348, 252] width 166 height 26
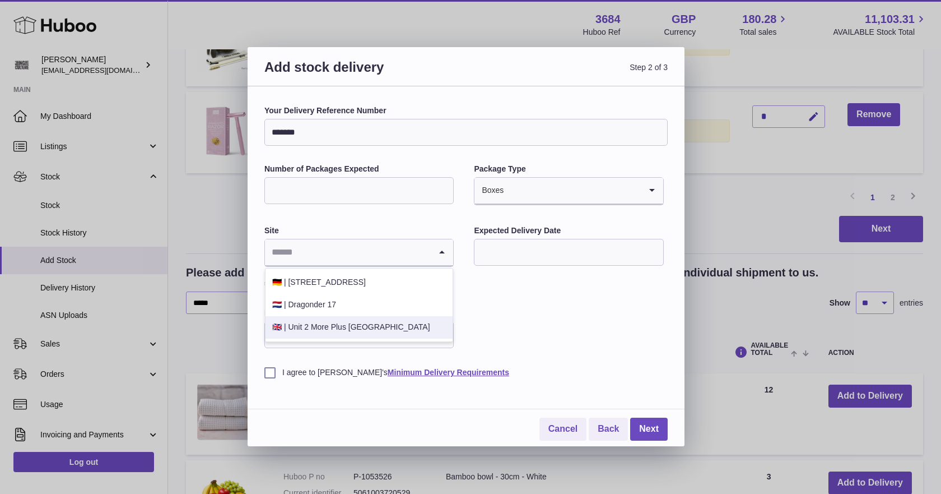
click at [313, 332] on li "🇬🇧 | Unit 2 More Plus Central Park" at bounding box center [359, 327] width 187 height 22
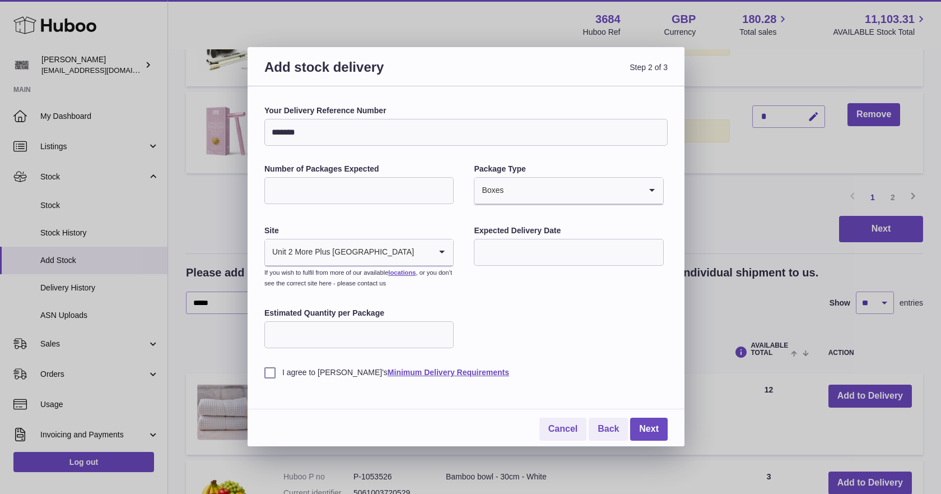
click at [552, 248] on input "text" at bounding box center [568, 252] width 189 height 27
click at [583, 392] on span "26" at bounding box center [582, 390] width 20 height 20
type input "**********"
click at [339, 332] on input "Estimated Quantity per Package" at bounding box center [358, 334] width 189 height 27
type input "**"
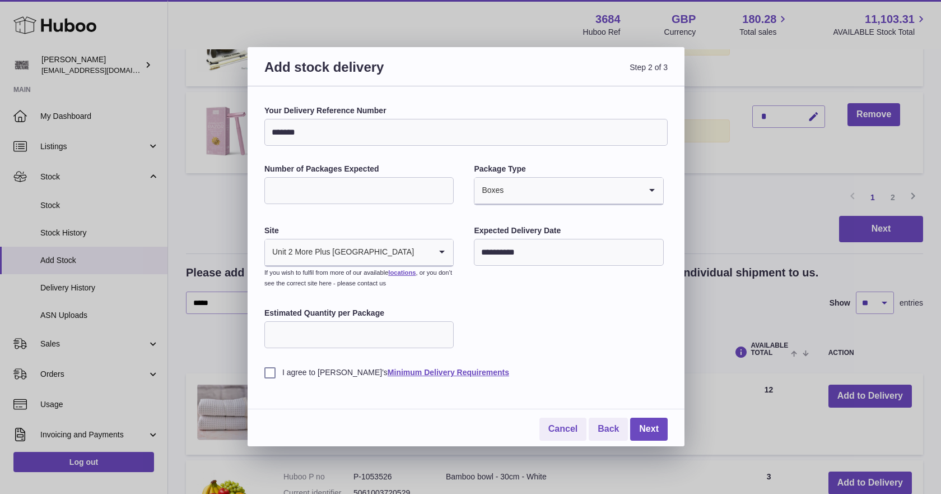
click at [273, 373] on label "I agree to Huboo's Minimum Delivery Requirements" at bounding box center [465, 372] width 403 height 11
click at [644, 425] on link "Next" at bounding box center [649, 428] width 38 height 23
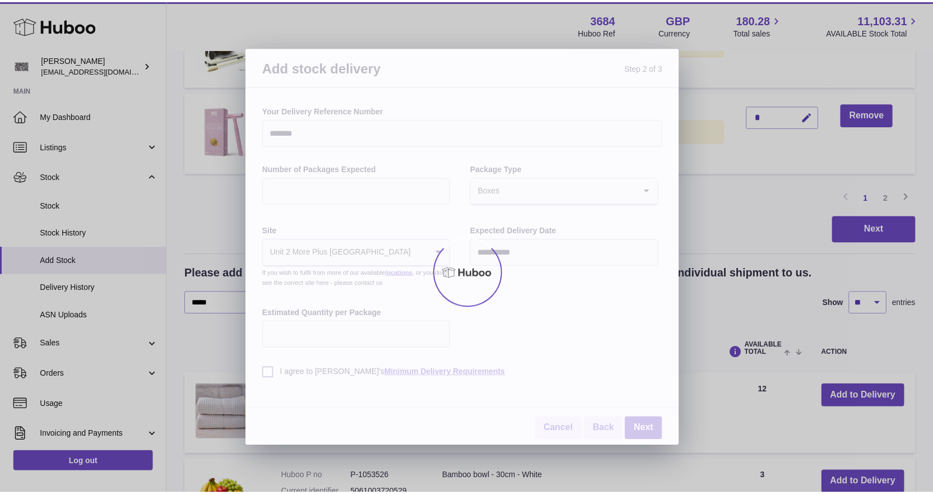
scroll to position [751, 0]
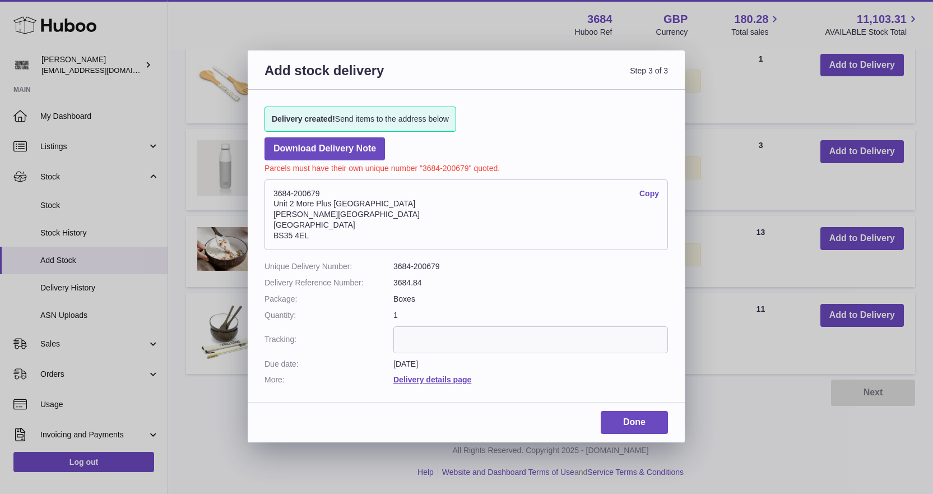
drag, startPoint x: 273, startPoint y: 190, endPoint x: 626, endPoint y: 191, distance: 353.6
click at [323, 237] on address "3684-200679 Copy Unit 2 More Plus Central Park Hudson Ave Severn Beach BS35 4EL" at bounding box center [465, 214] width 403 height 71
click at [651, 192] on link "Copy" at bounding box center [649, 193] width 20 height 11
copy address "3684-200679 Copy Unit 2 More Plus Central Park Hudson Ave Severn Beach BS35 4EL"
paste input "**********"
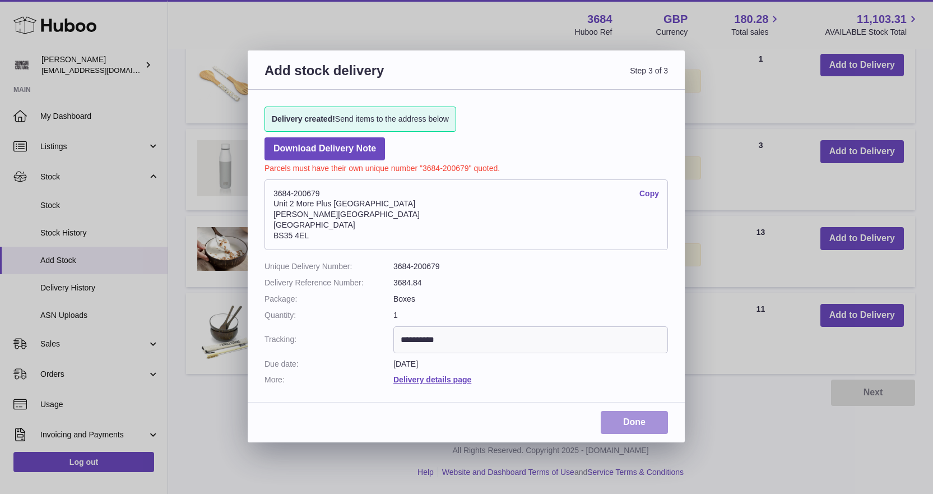
type input "**********"
click at [630, 420] on link "Done" at bounding box center [634, 422] width 67 height 23
click at [295, 147] on link "Download Delivery Note" at bounding box center [324, 148] width 120 height 23
